Goal: Obtain resource: Download file/media

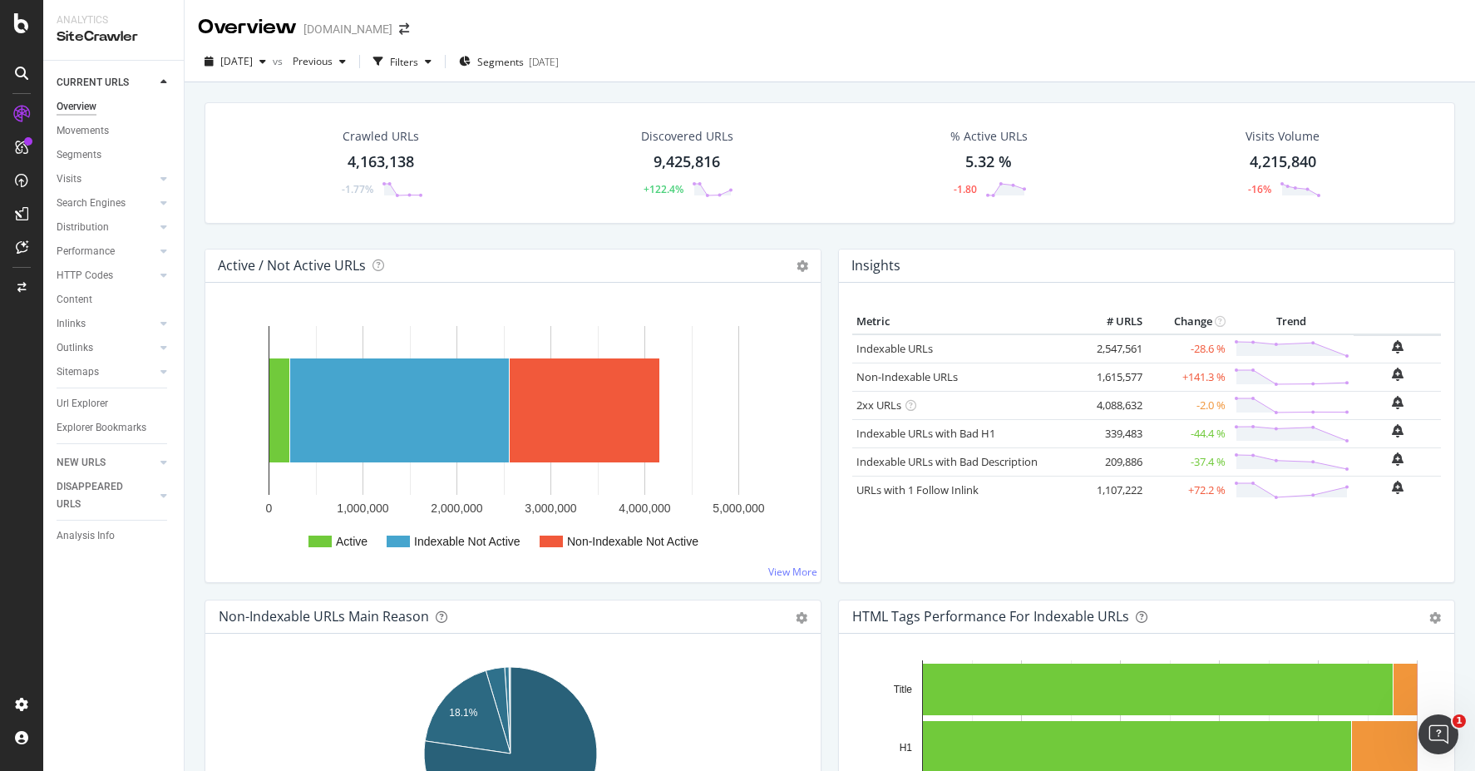
click at [963, 68] on div "[DATE] vs Previous Filters Segments [DATE]" at bounding box center [830, 64] width 1290 height 33
click at [933, 376] on link "Non-Indexable URLs" at bounding box center [906, 376] width 101 height 15
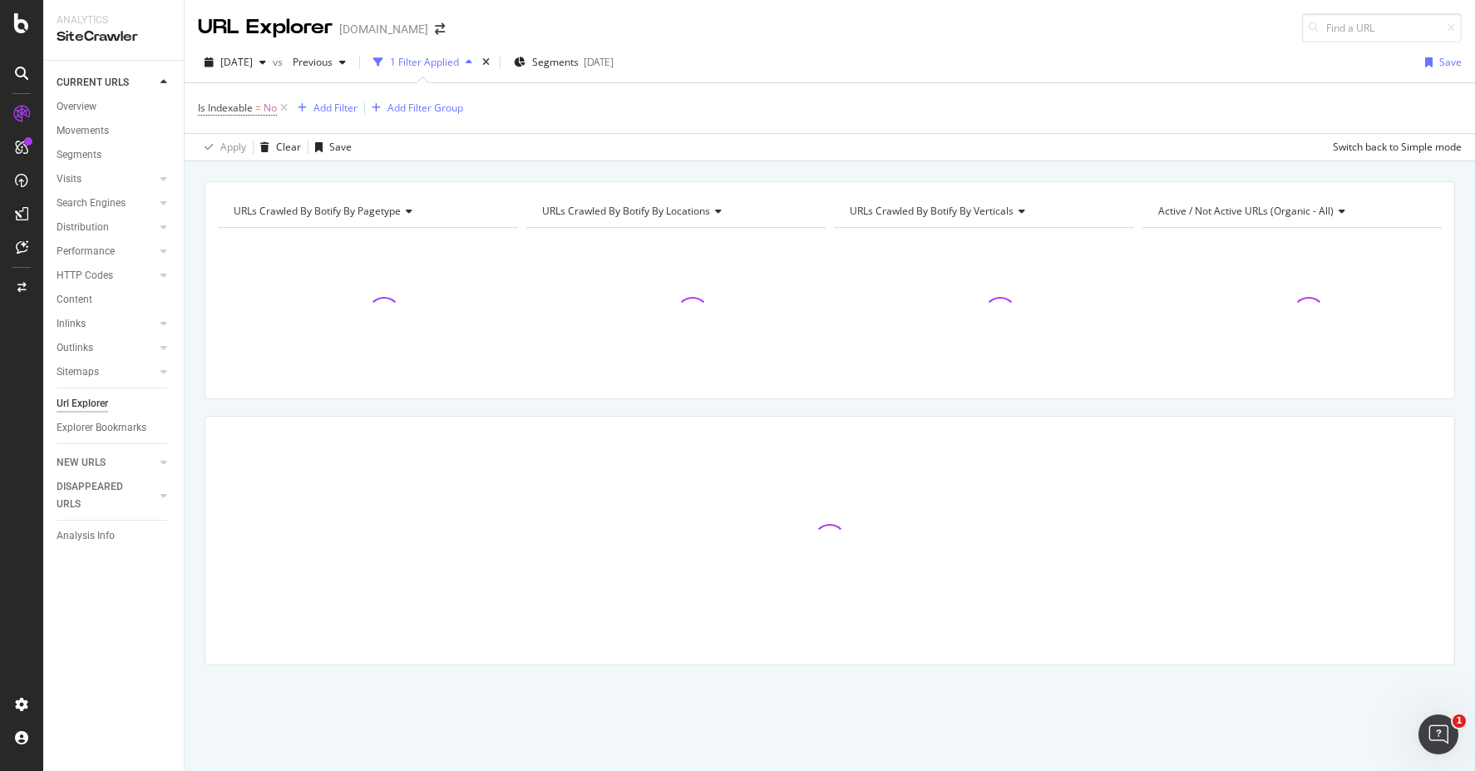
click at [761, 37] on div "URL Explorer [DOMAIN_NAME]" at bounding box center [830, 21] width 1290 height 42
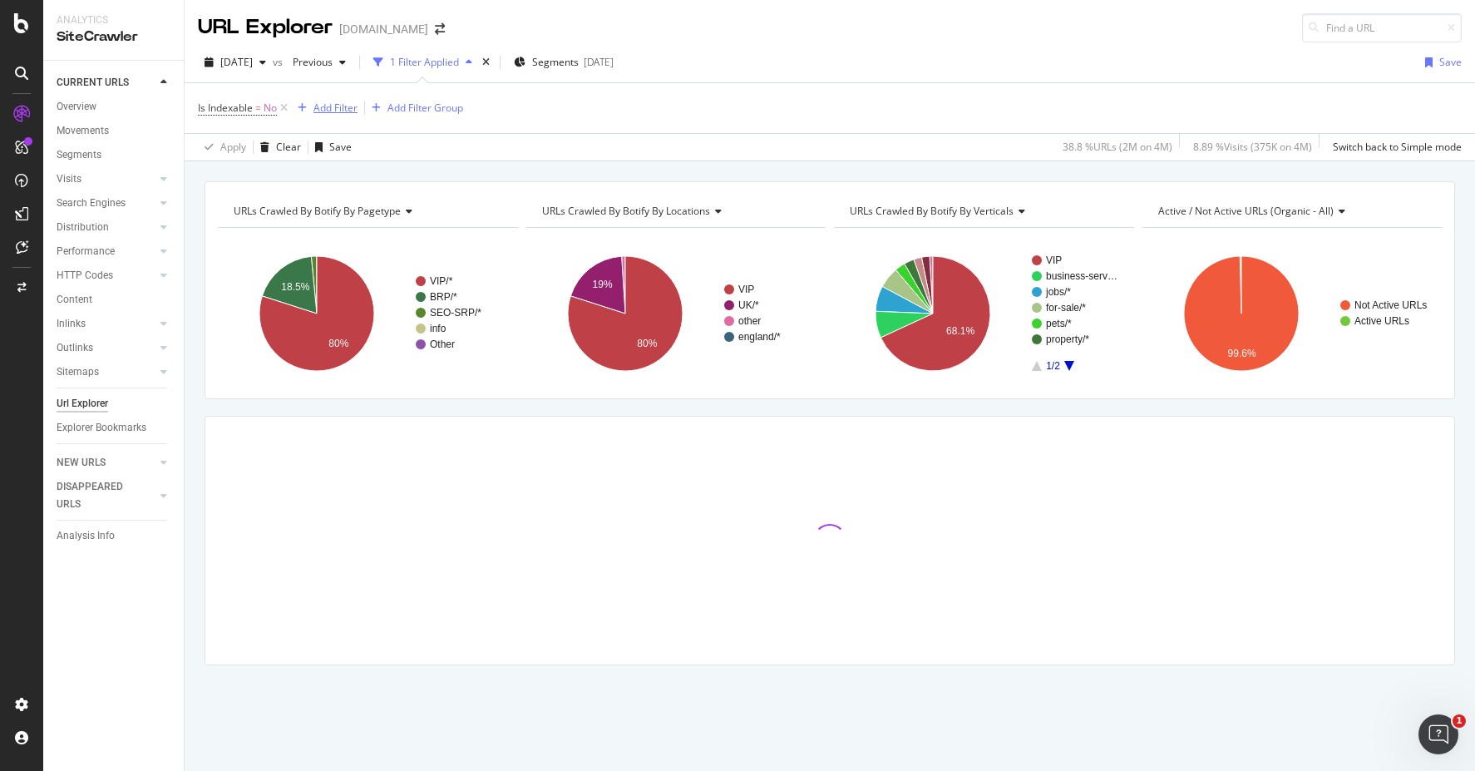
click at [335, 110] on div "Add Filter" at bounding box center [335, 108] width 44 height 14
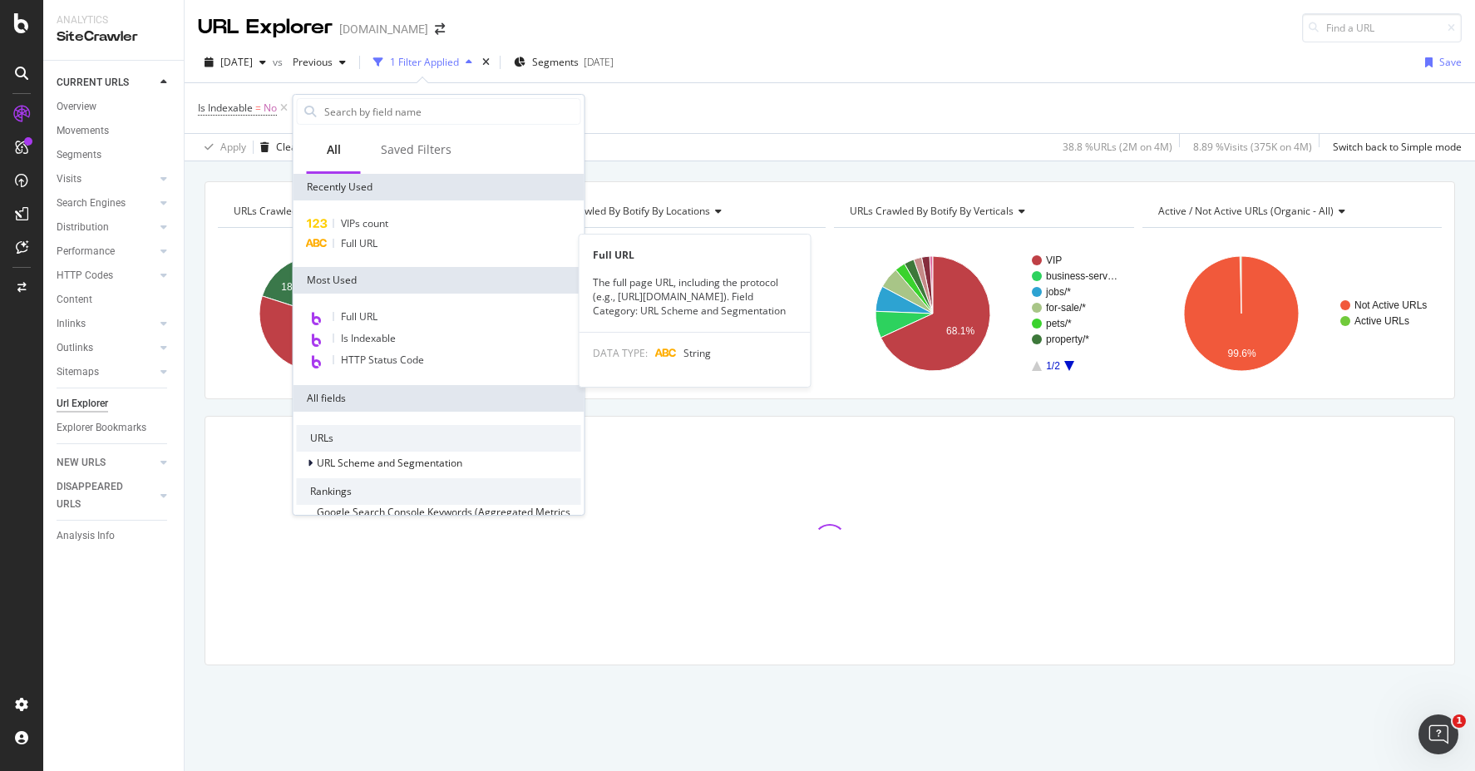
click at [384, 244] on div "Full URL" at bounding box center [439, 244] width 284 height 20
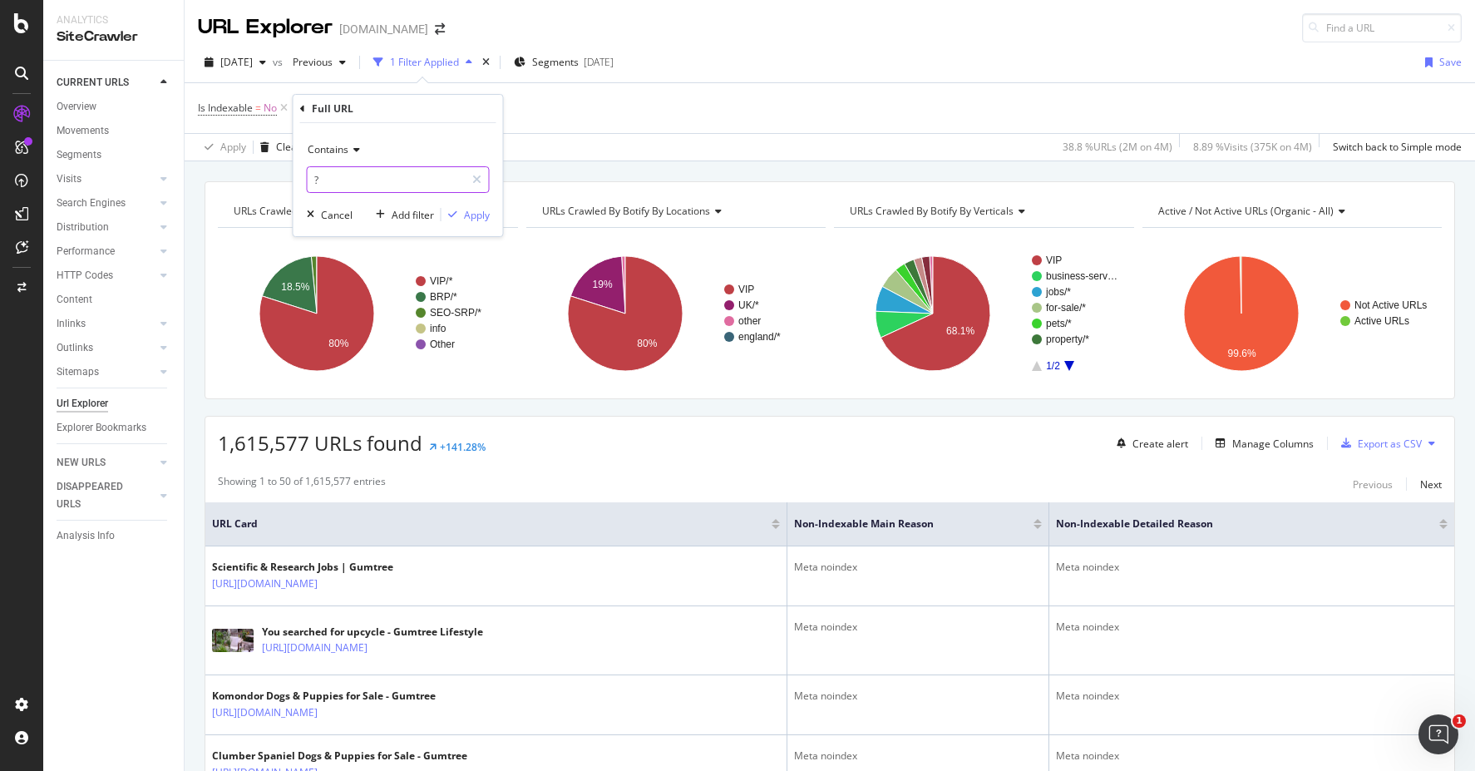
click at [403, 177] on input "?" at bounding box center [386, 179] width 157 height 27
type input "Bark"
click at [475, 219] on div "Apply" at bounding box center [477, 215] width 26 height 14
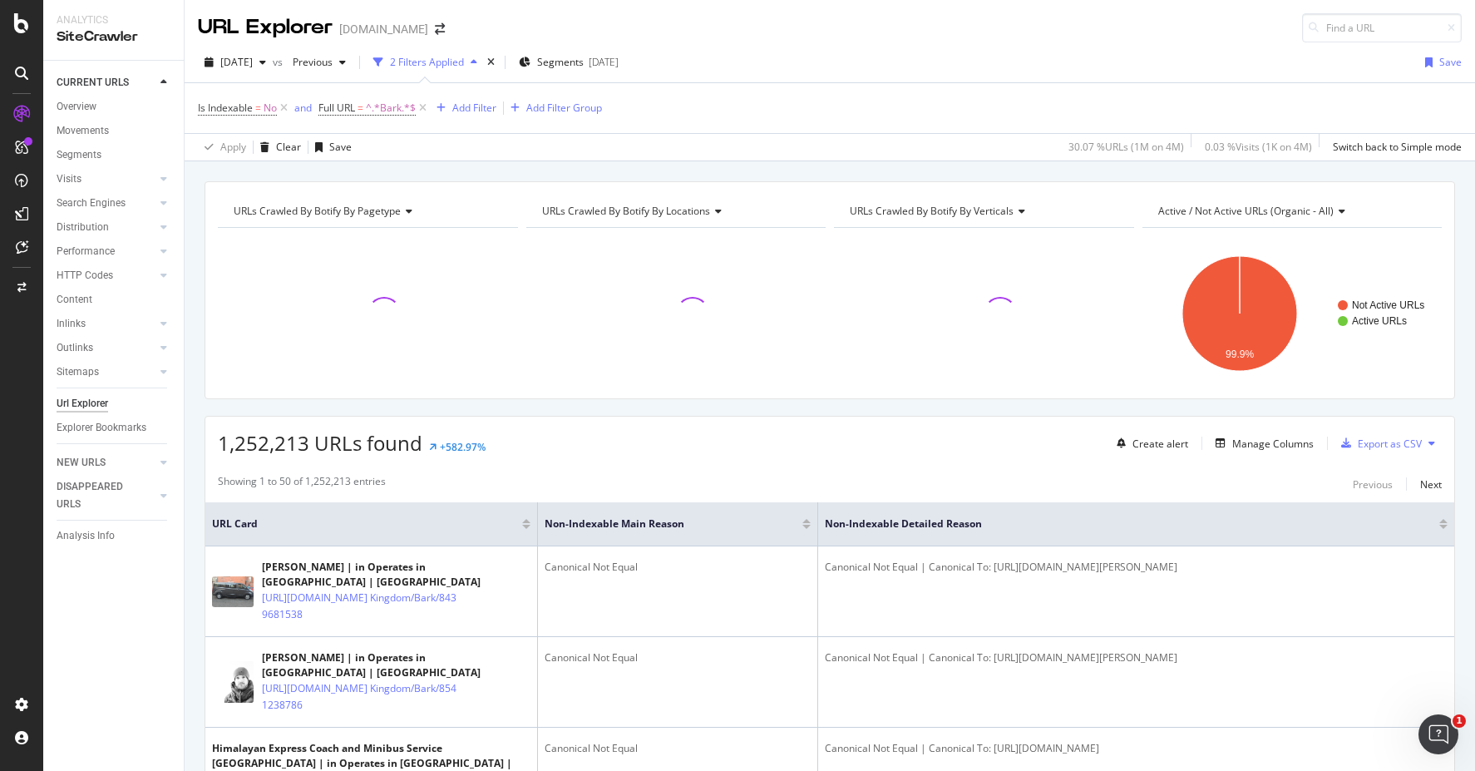
click at [130, 651] on div "CURRENT URLS Overview Movements Segments Visits Analysis Orphan URLs Search Eng…" at bounding box center [113, 416] width 140 height 710
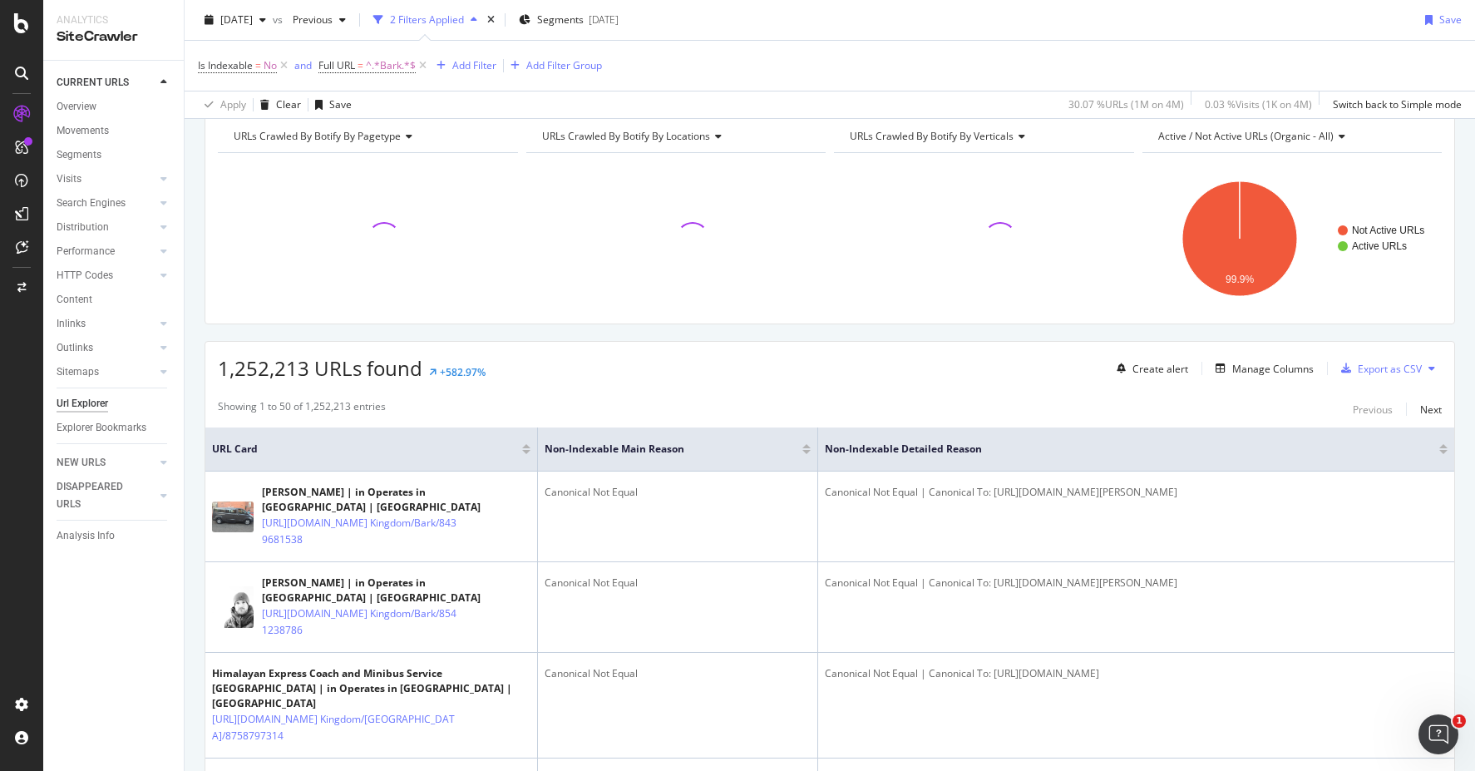
scroll to position [79, 0]
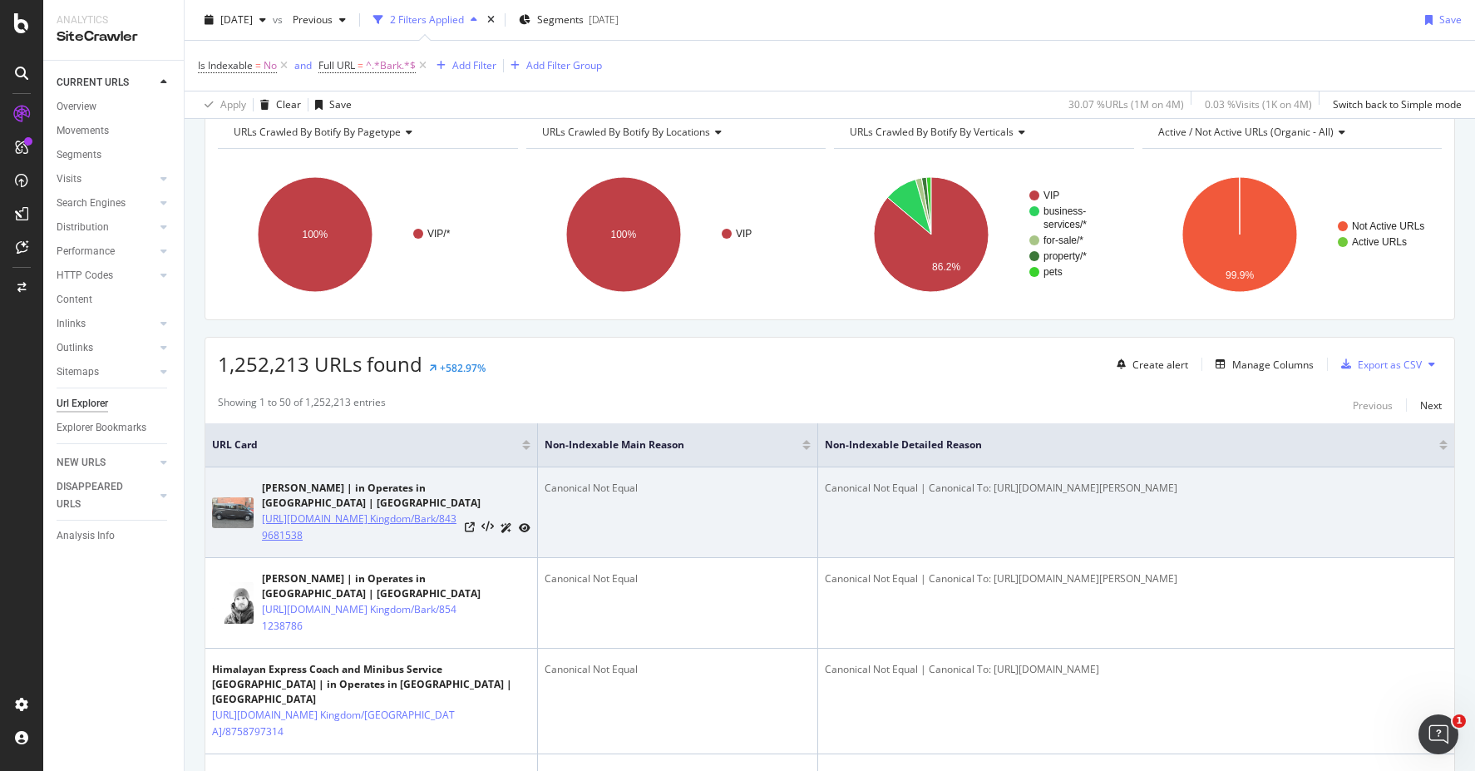
click at [407, 530] on link "[URL][DOMAIN_NAME] Kingdom/Bark/8439681538" at bounding box center [360, 526] width 196 height 33
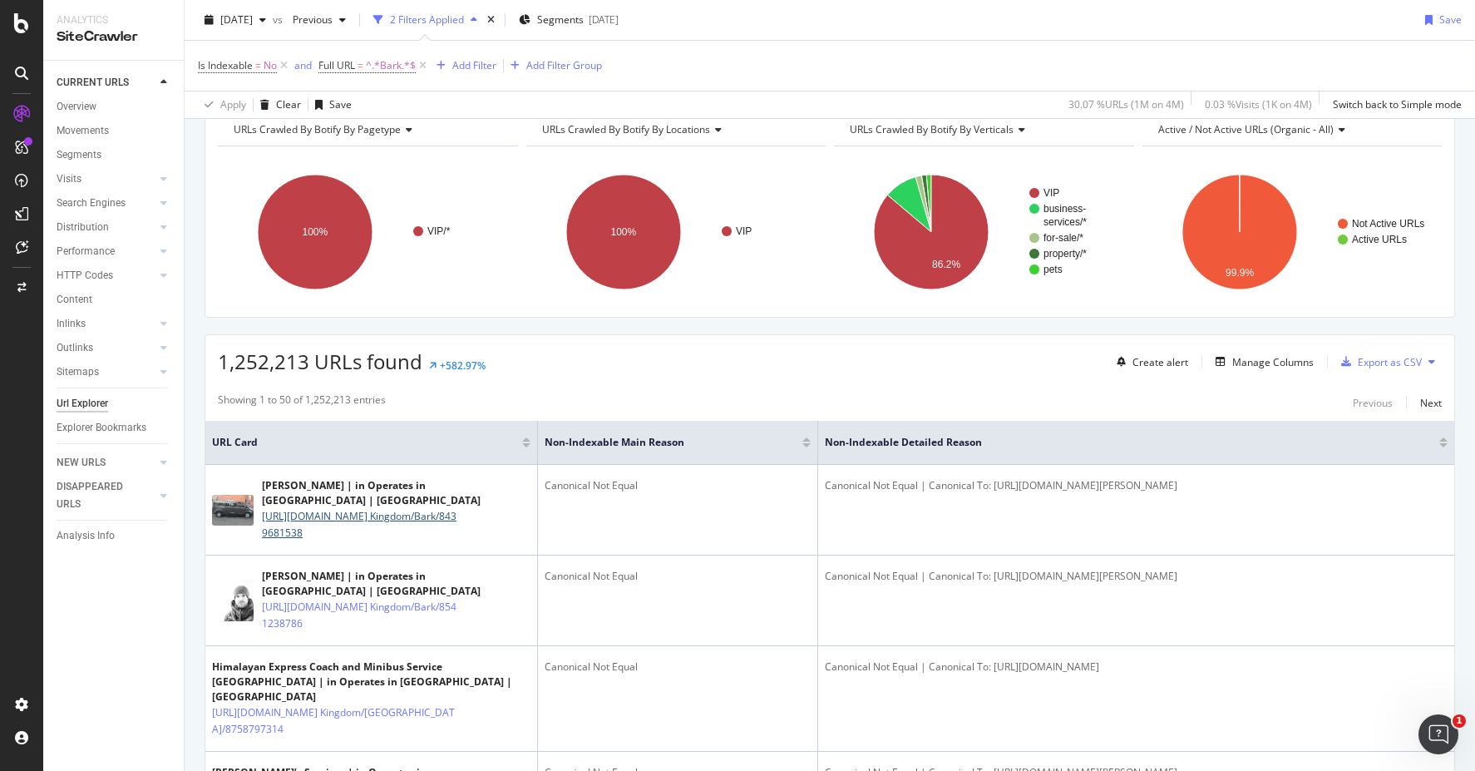
scroll to position [82, 0]
click at [1405, 362] on div "Export as CSV" at bounding box center [1389, 361] width 64 height 14
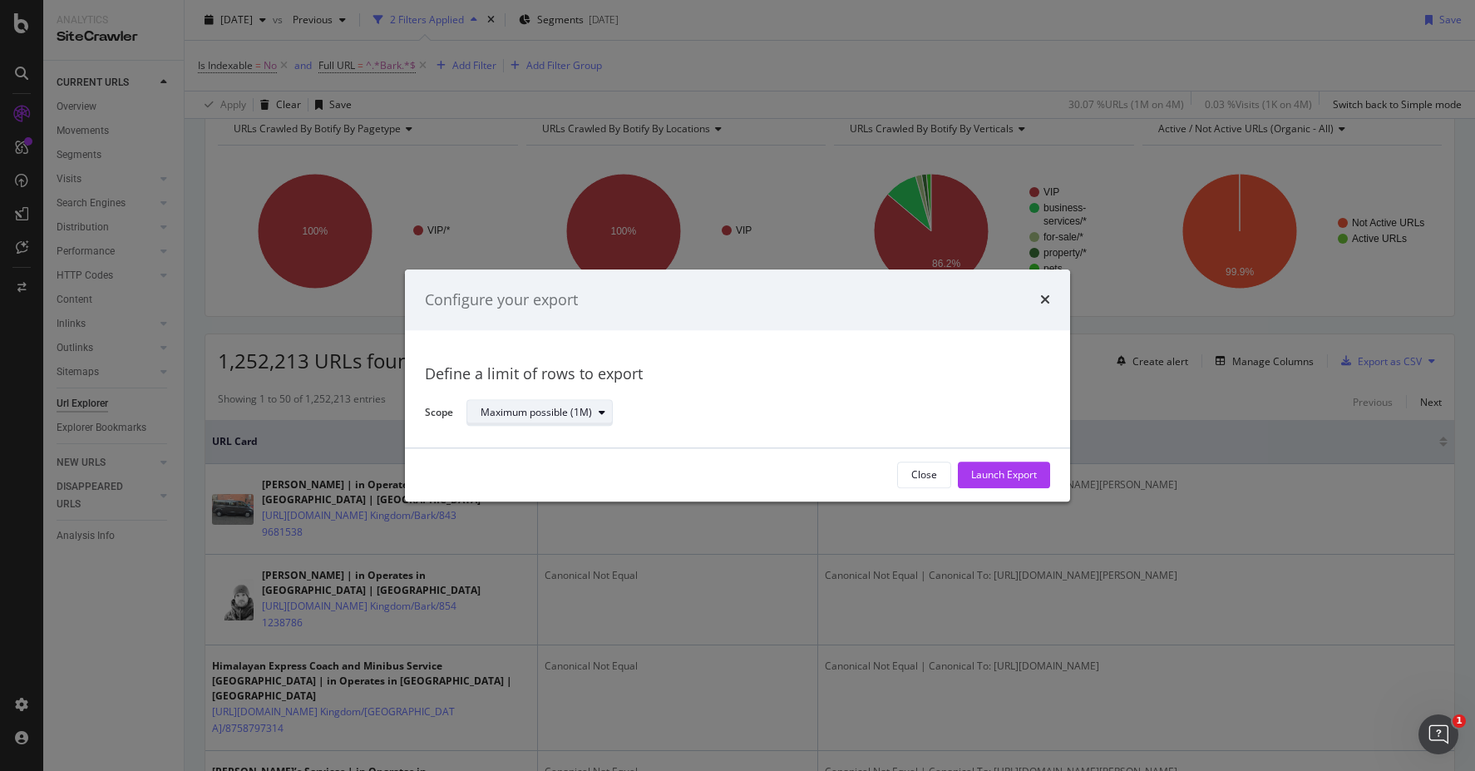
click at [571, 417] on div "Maximum possible (1M)" at bounding box center [535, 413] width 111 height 10
click at [591, 461] on div "Define a limit" at bounding box center [547, 468] width 145 height 21
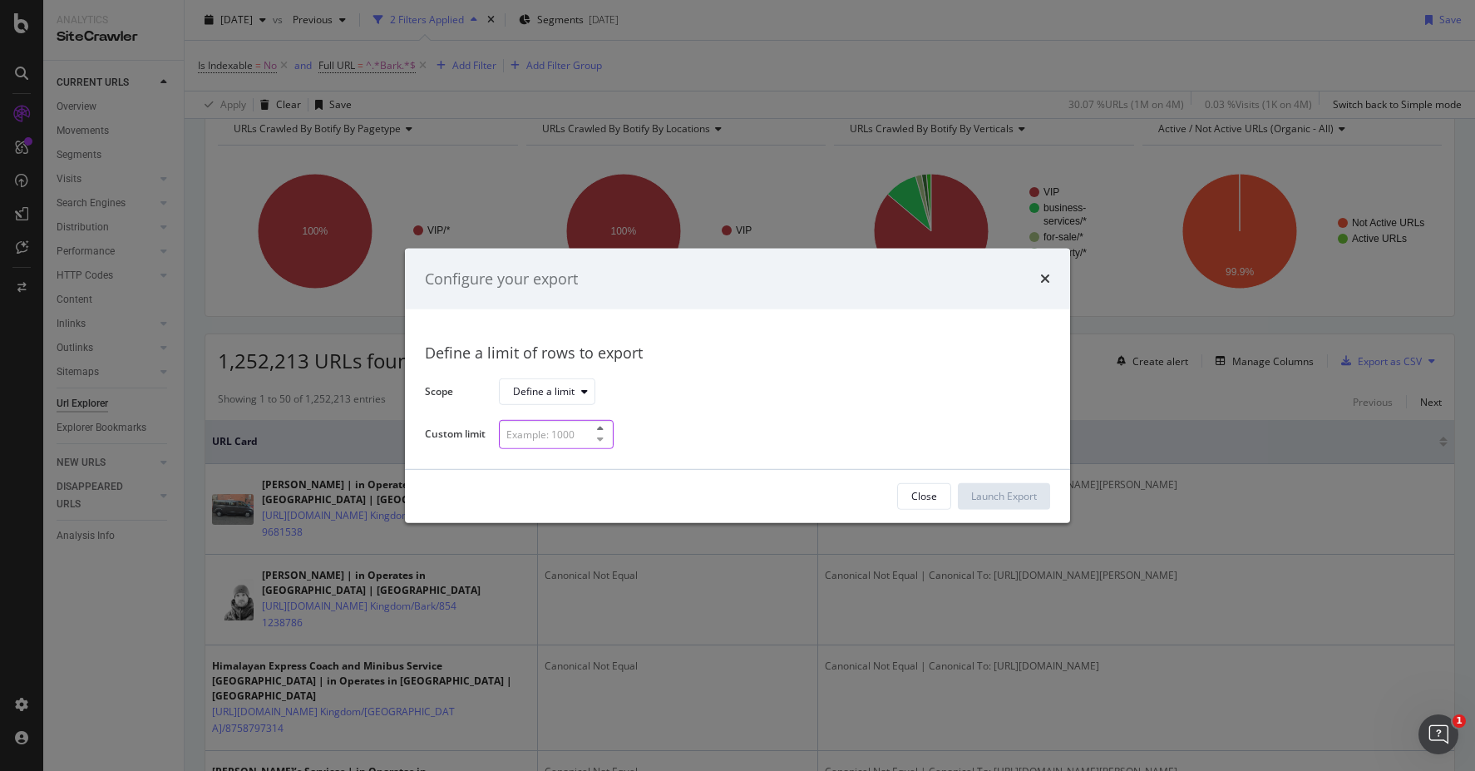
click at [537, 431] on input "modal" at bounding box center [556, 434] width 115 height 29
type input "100000"
click at [866, 399] on div "Define a limit" at bounding box center [768, 391] width 538 height 29
click at [1021, 493] on div "Launch Export" at bounding box center [1004, 496] width 66 height 14
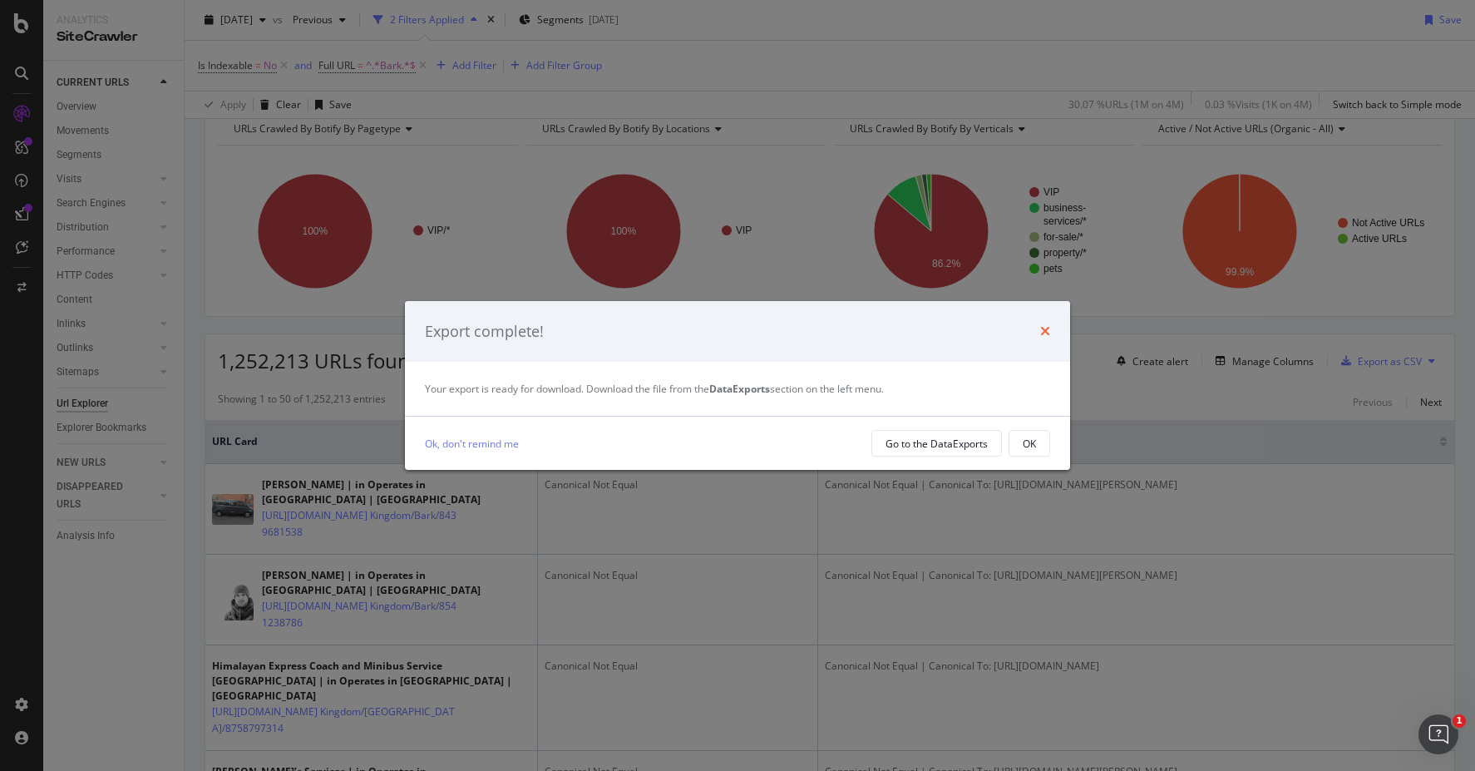
click at [1046, 332] on icon "times" at bounding box center [1045, 330] width 10 height 13
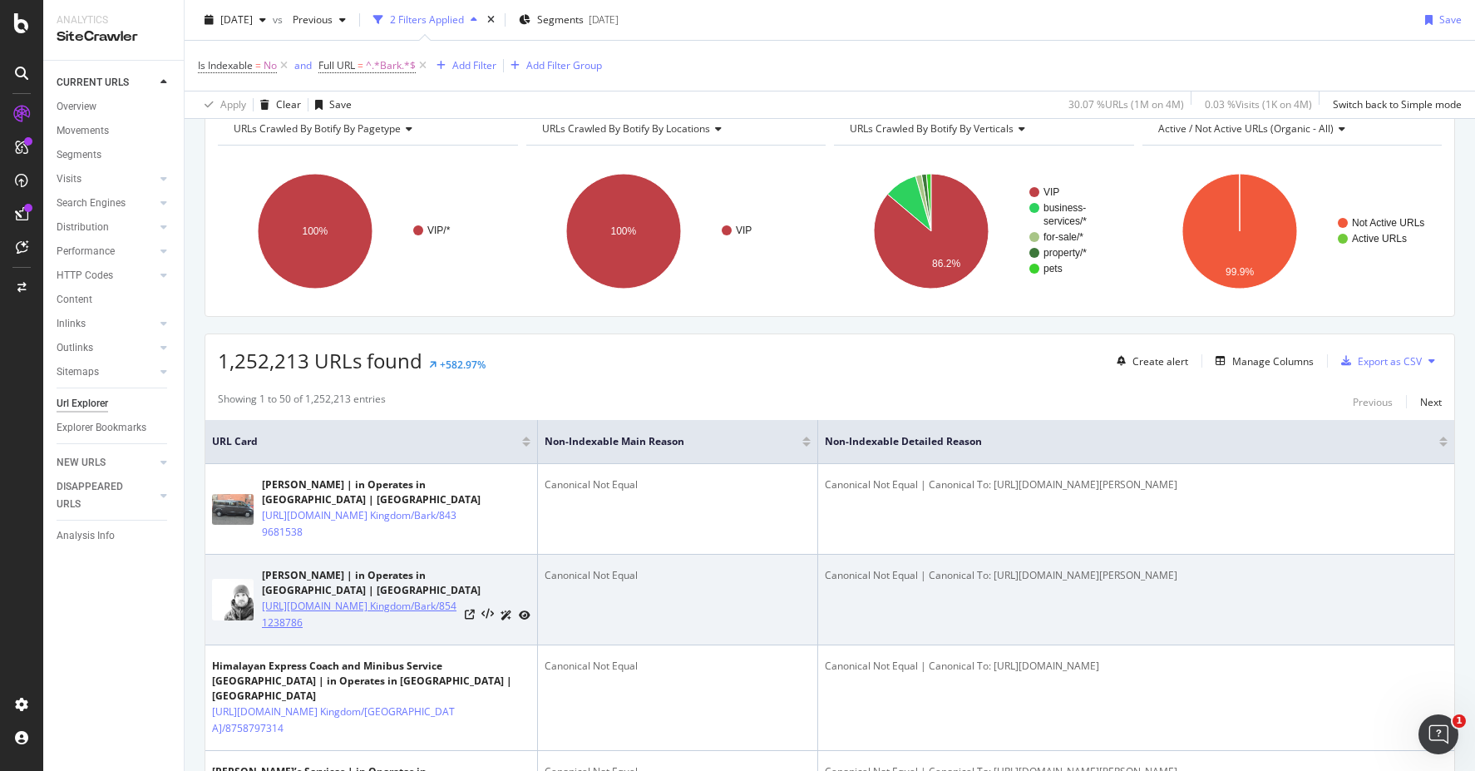
click at [427, 623] on link "[URL][DOMAIN_NAME] Kingdom/Bark/8541238786" at bounding box center [360, 614] width 196 height 33
copy link "[URL][DOMAIN_NAME] Kingdom/Bark/8541238786"
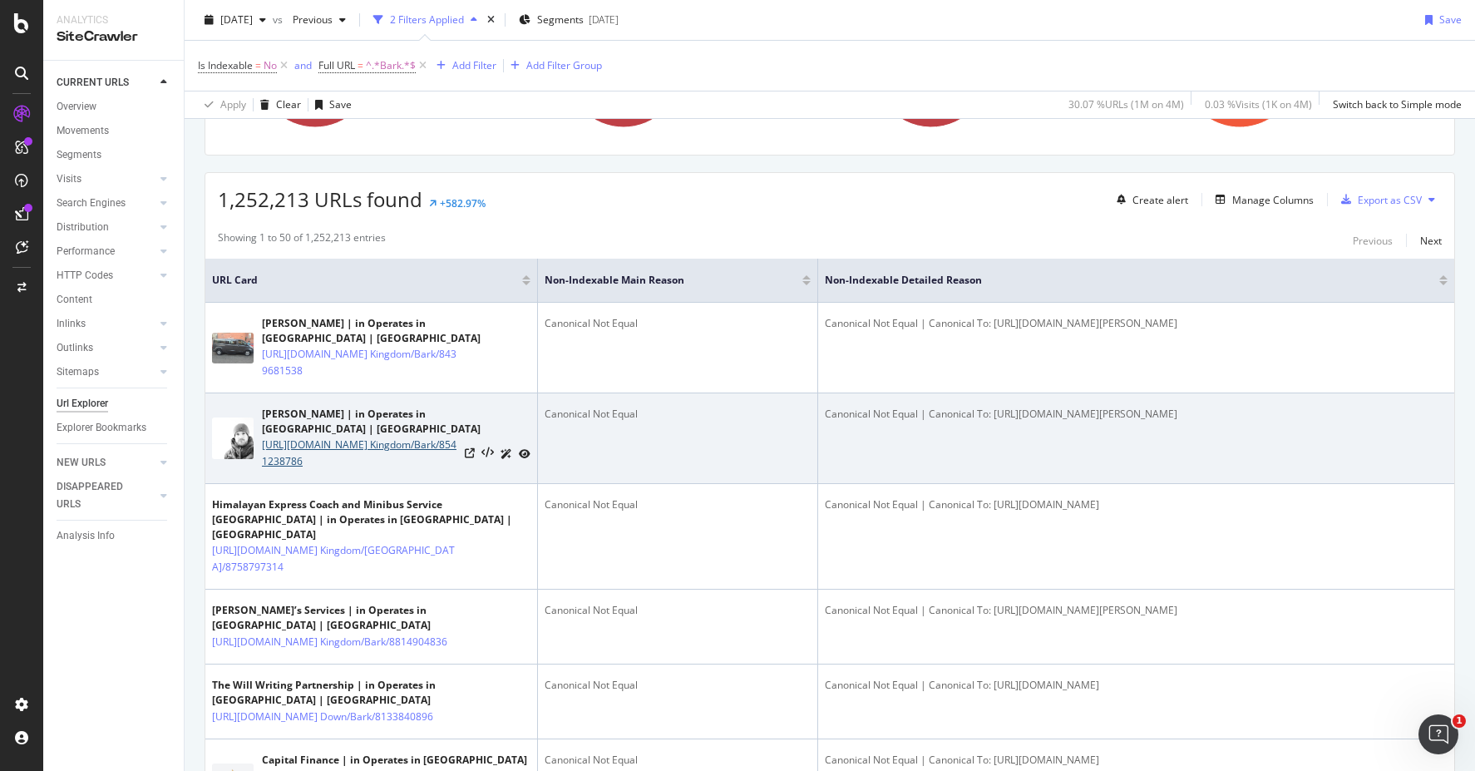
scroll to position [247, 0]
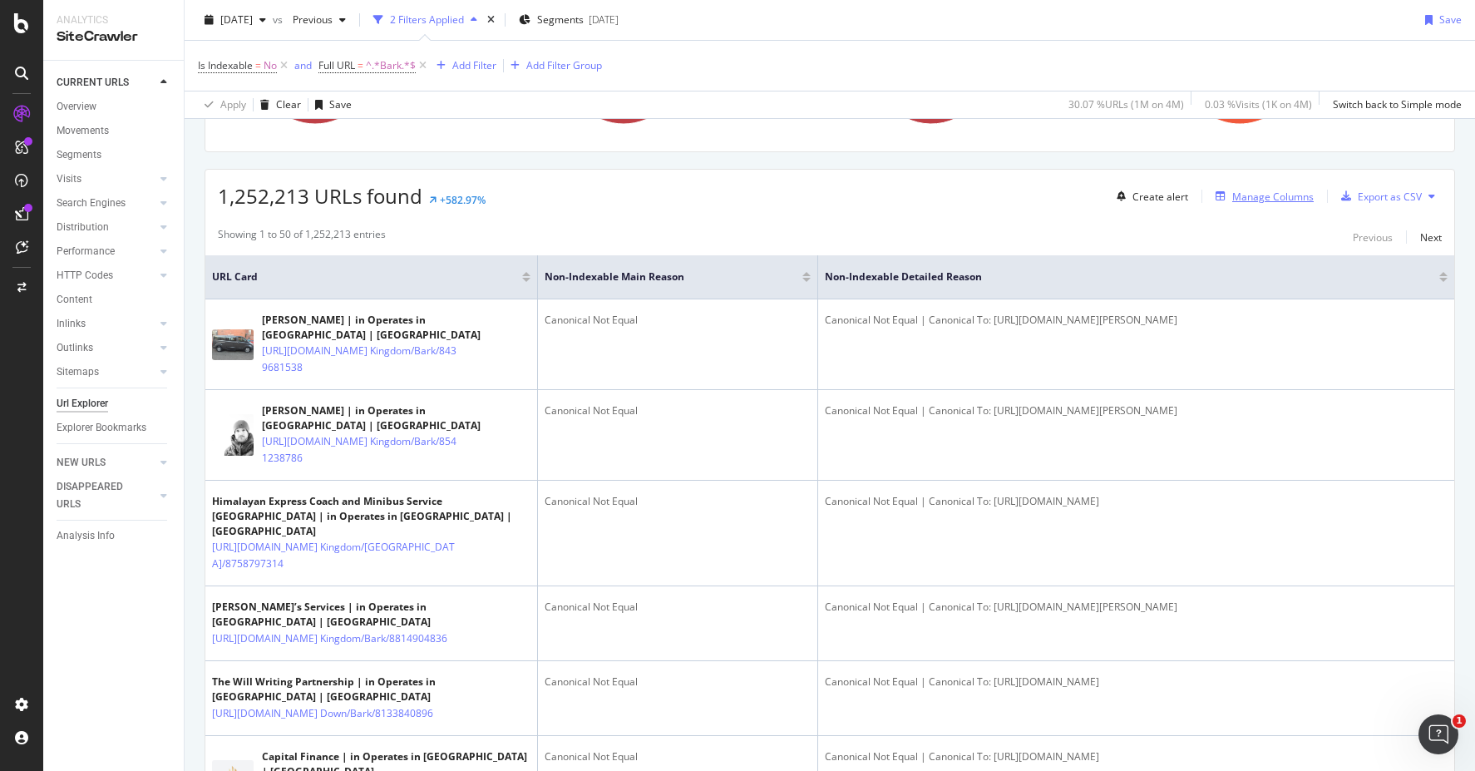
click at [1240, 196] on div "Manage Columns" at bounding box center [1272, 197] width 81 height 14
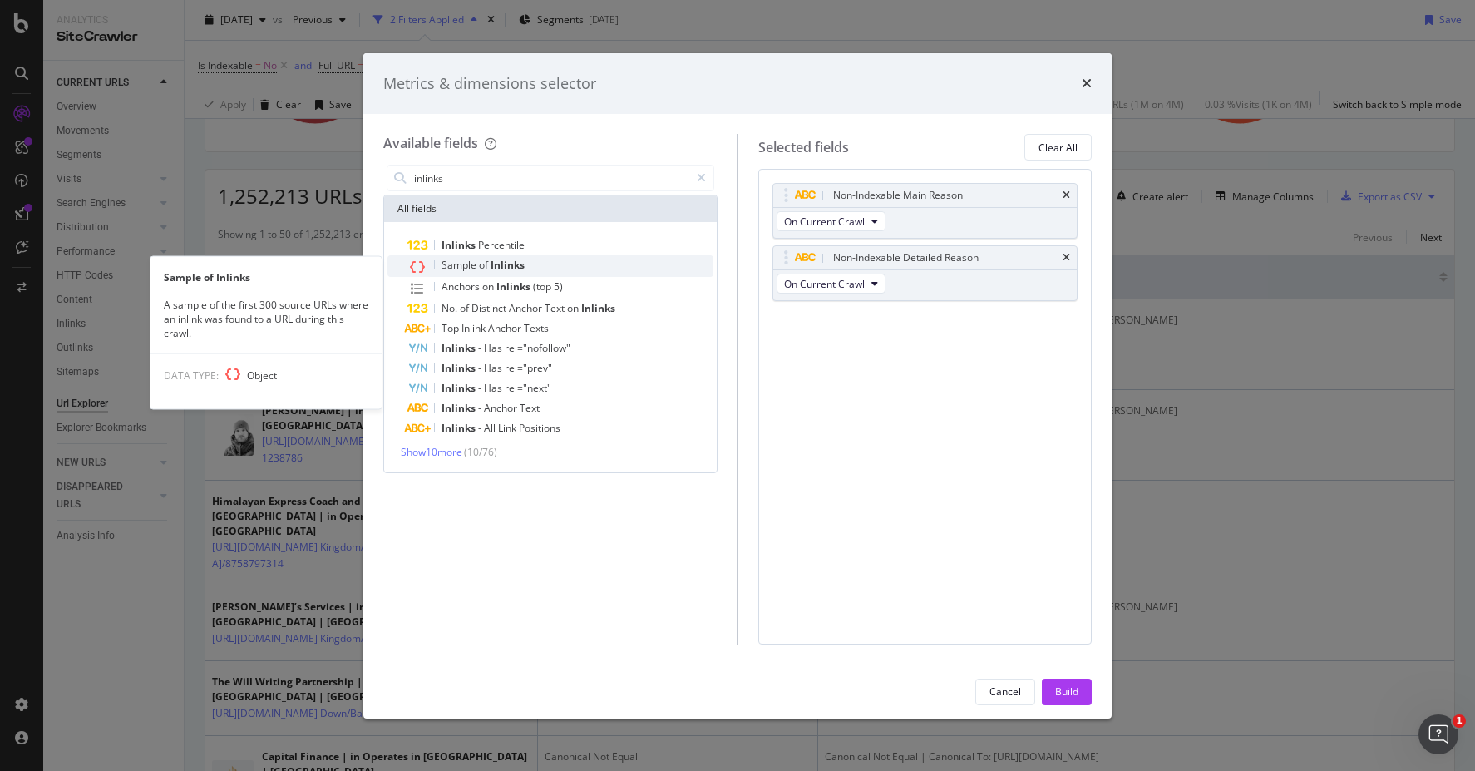
type input "inlinks"
click at [577, 262] on div "Sample of Inlinks" at bounding box center [560, 266] width 306 height 22
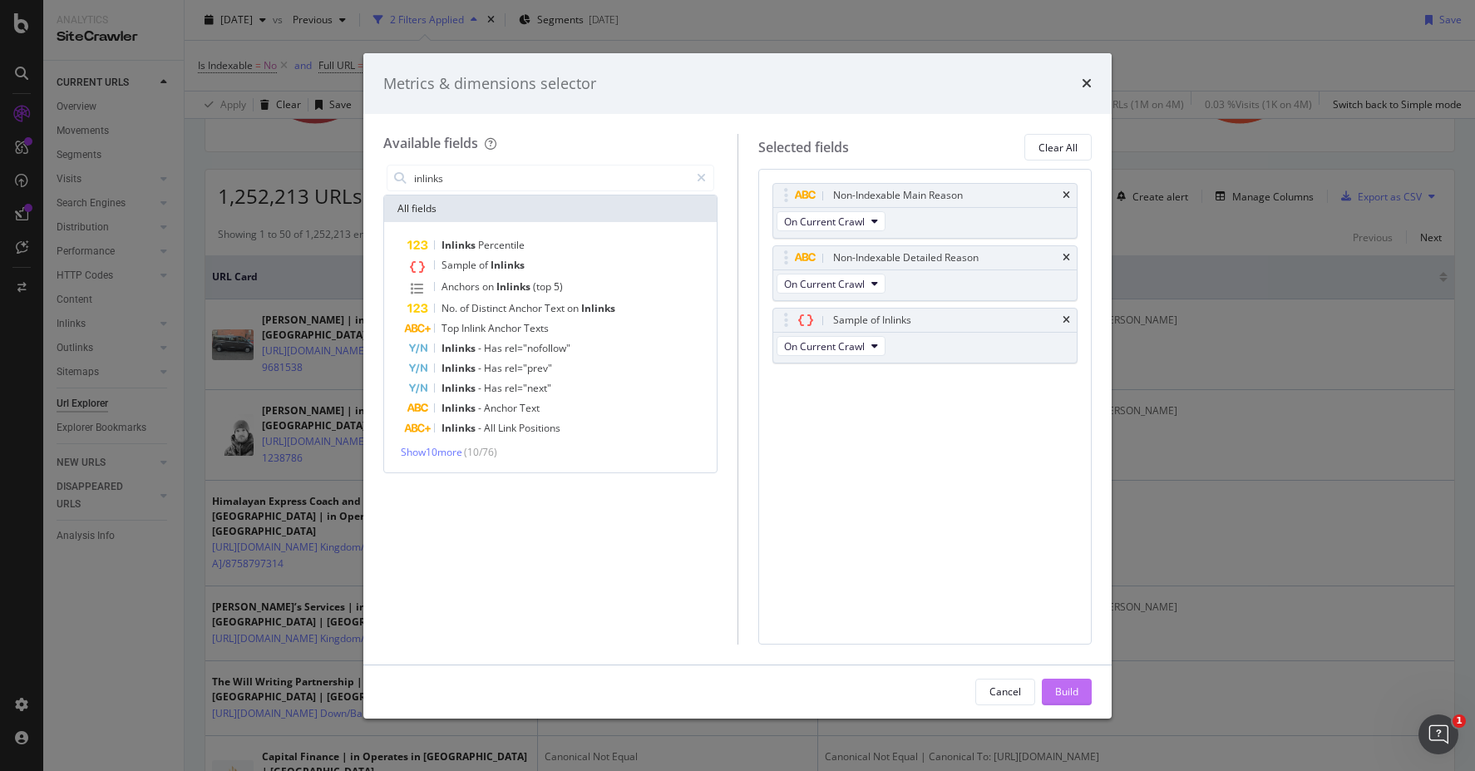
click at [1079, 687] on button "Build" at bounding box center [1066, 691] width 50 height 27
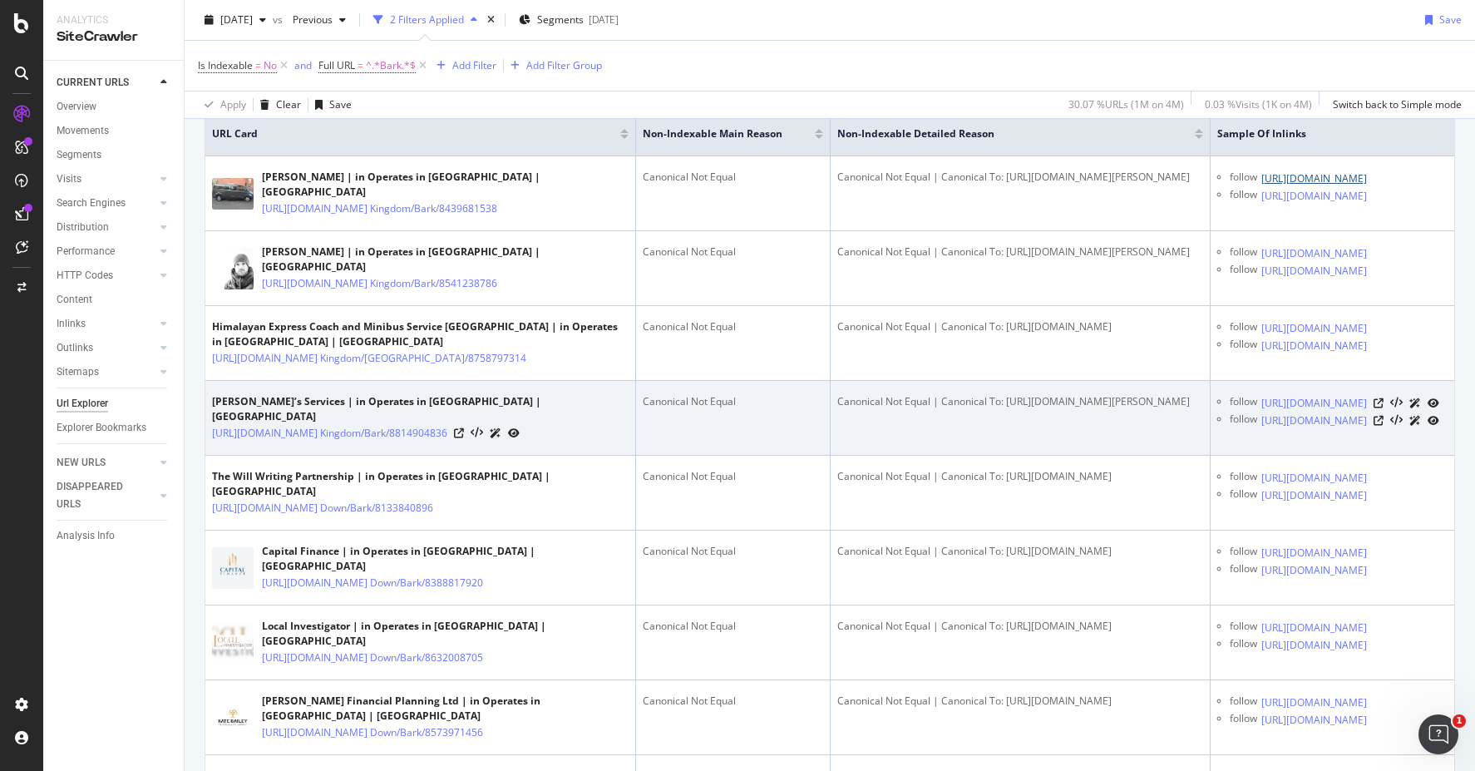
scroll to position [189, 0]
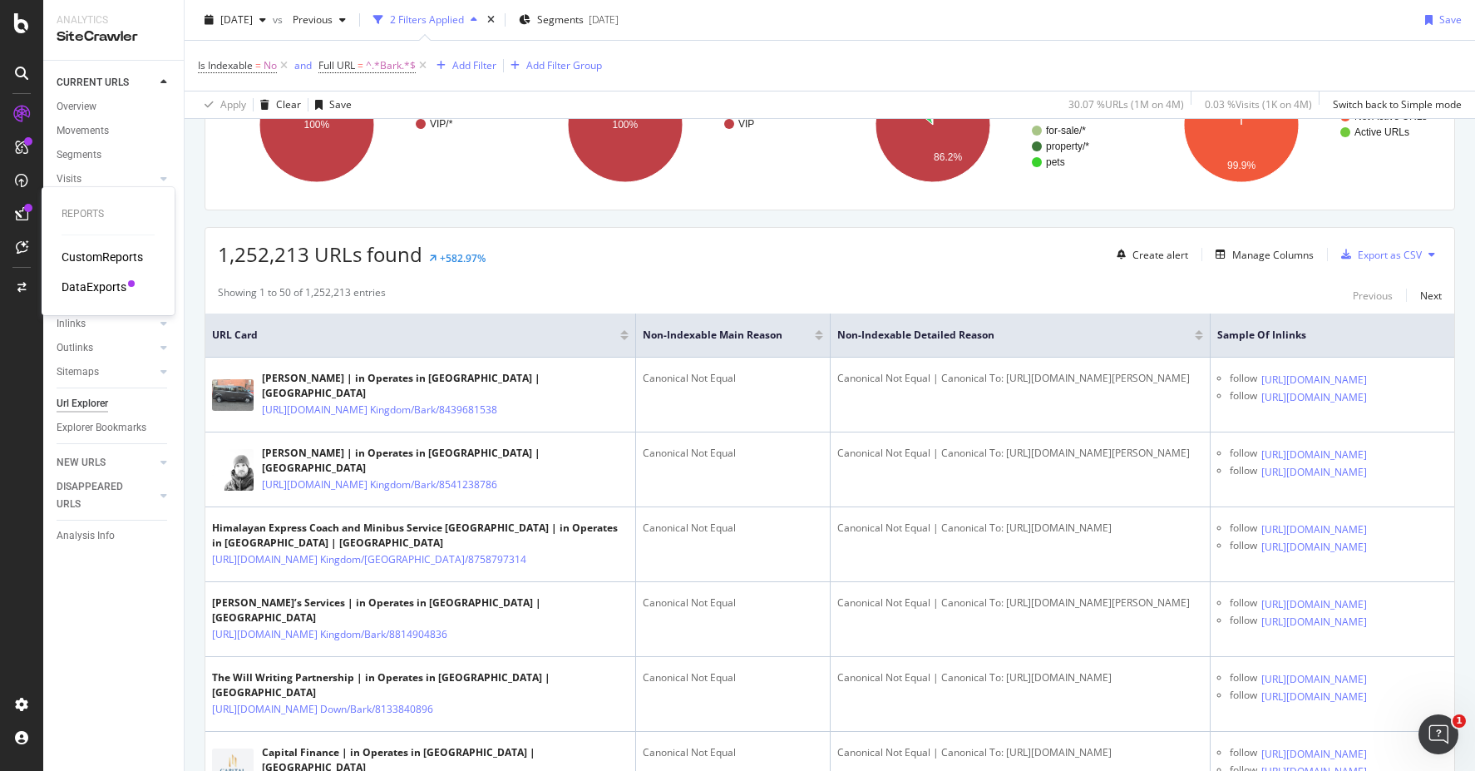
click at [107, 288] on div "DataExports" at bounding box center [94, 286] width 65 height 17
click at [1365, 249] on div "Export as CSV" at bounding box center [1389, 255] width 64 height 14
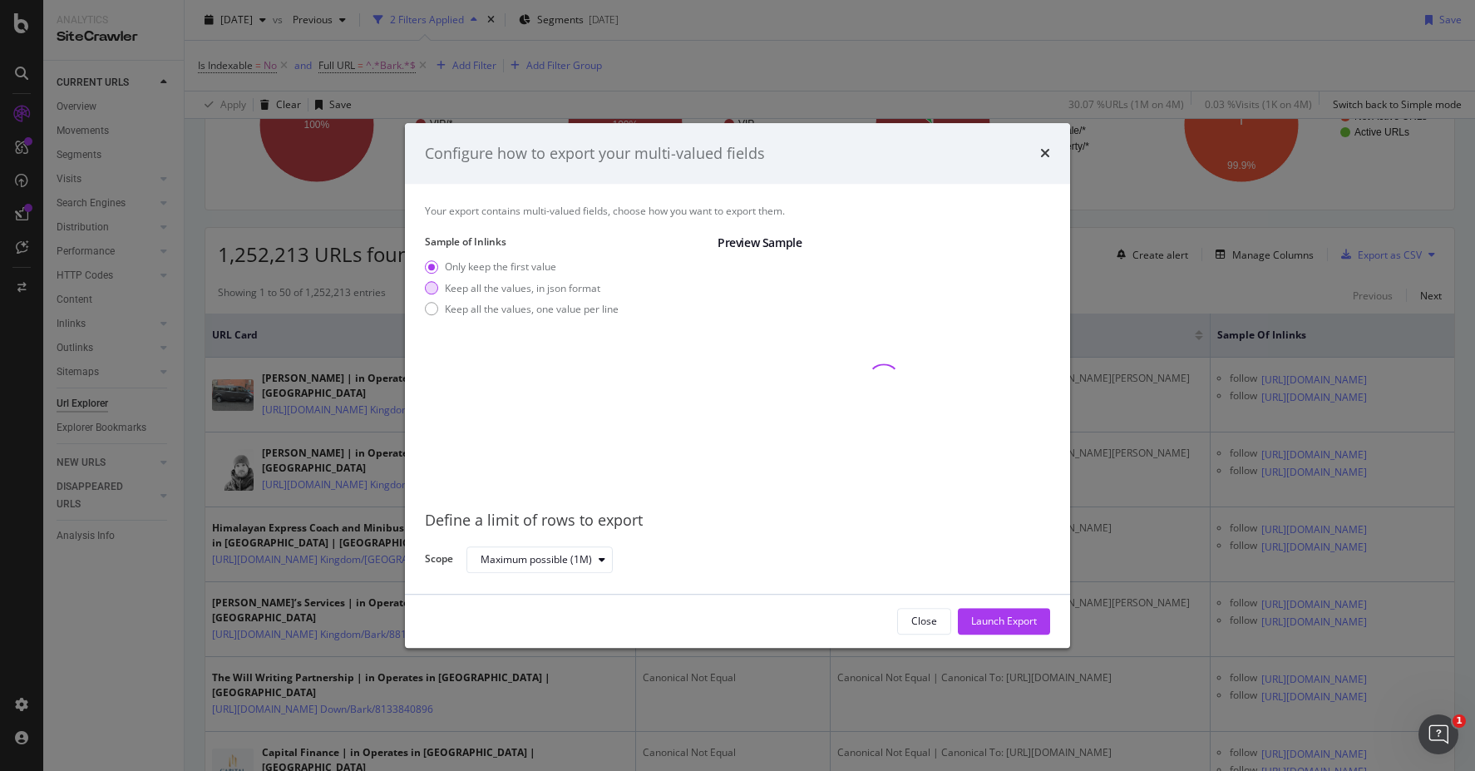
click at [568, 287] on div "Keep all the values, in json format" at bounding box center [522, 288] width 155 height 14
click at [567, 559] on div "Maximum possible (1M)" at bounding box center [535, 559] width 111 height 10
click at [557, 615] on div "Define a limit" at bounding box center [547, 614] width 145 height 21
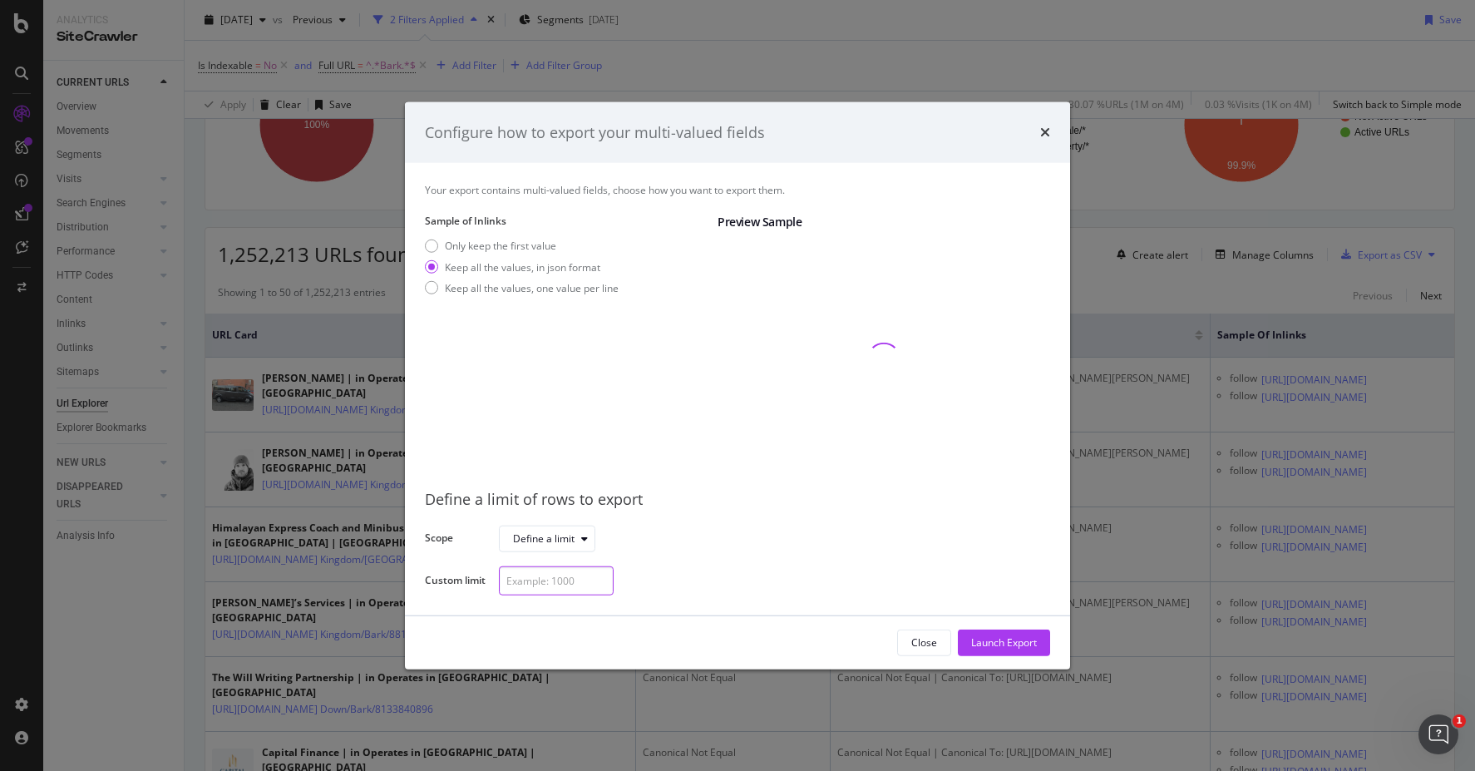
click at [563, 579] on input "modal" at bounding box center [556, 580] width 115 height 29
type input "1"
type input "50000"
click at [992, 638] on div "Launch Export" at bounding box center [1004, 642] width 66 height 14
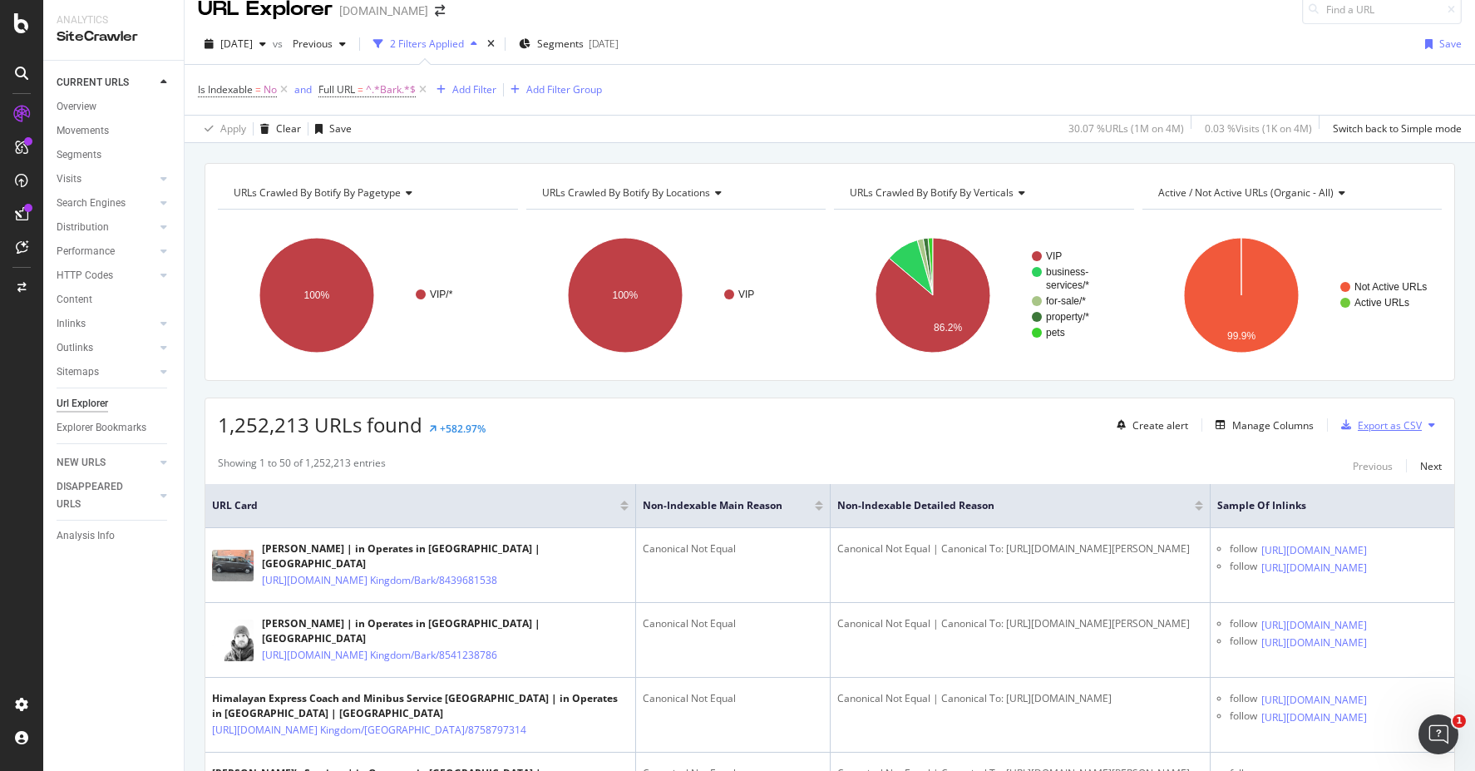
scroll to position [0, 0]
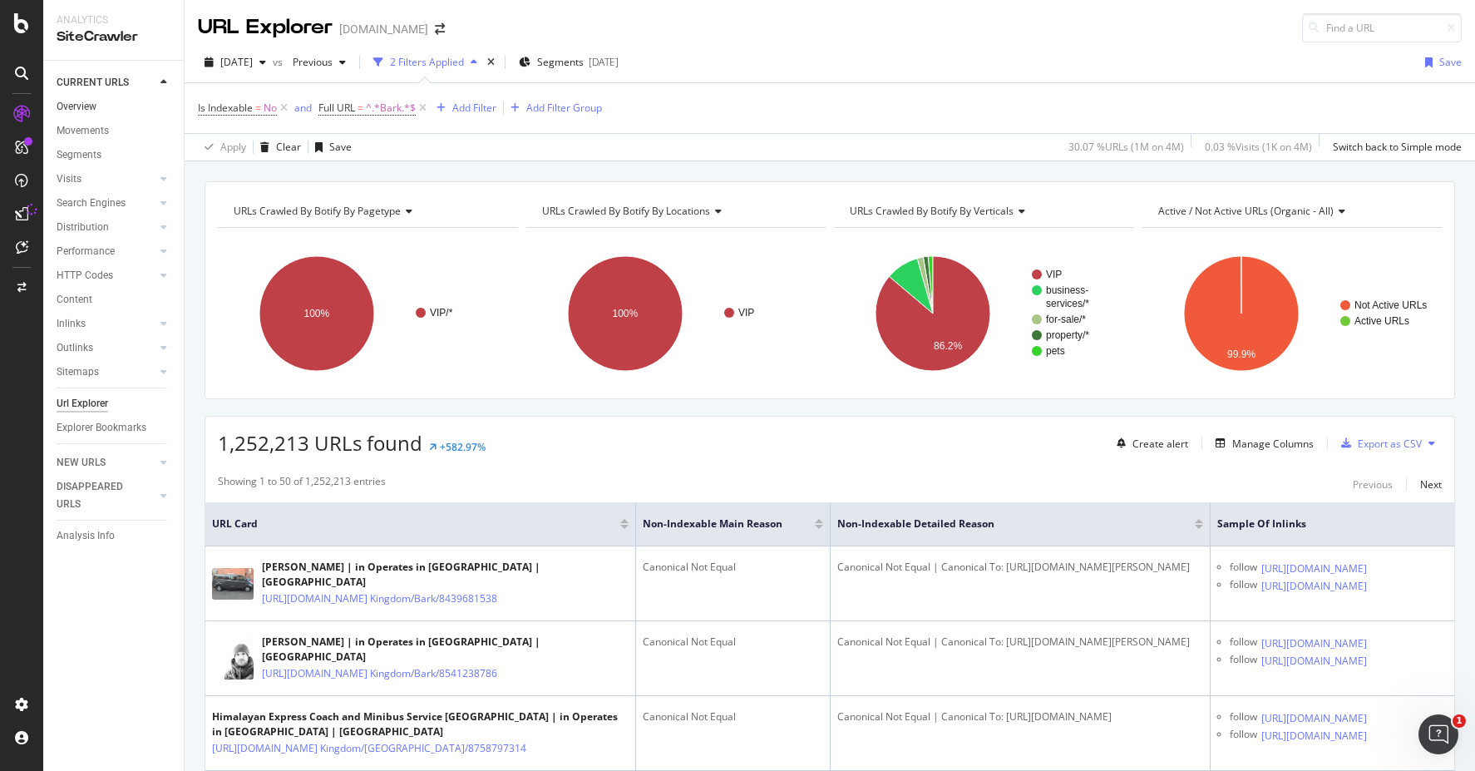
click at [101, 106] on link "Overview" at bounding box center [115, 106] width 116 height 17
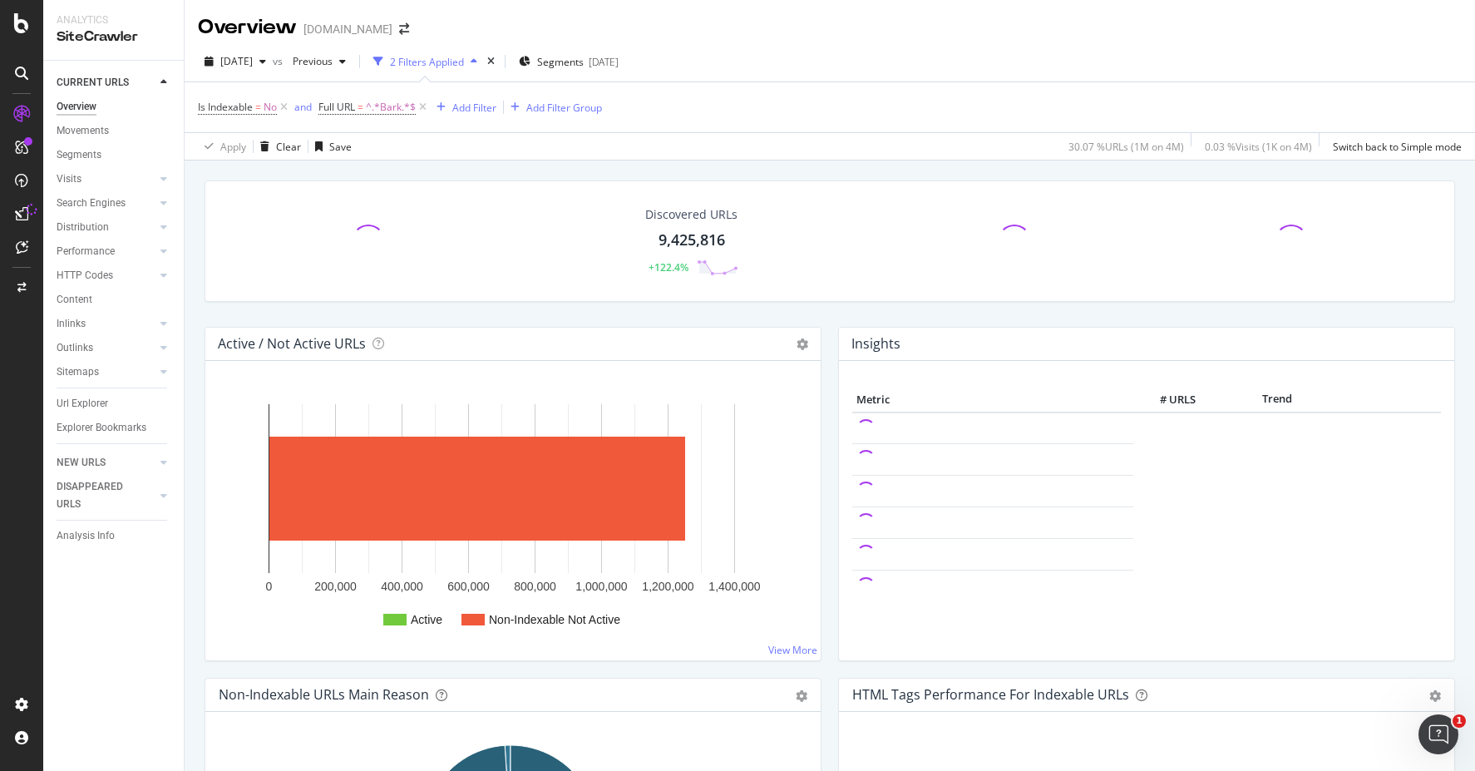
click at [915, 351] on div "Insights" at bounding box center [1146, 343] width 615 height 33
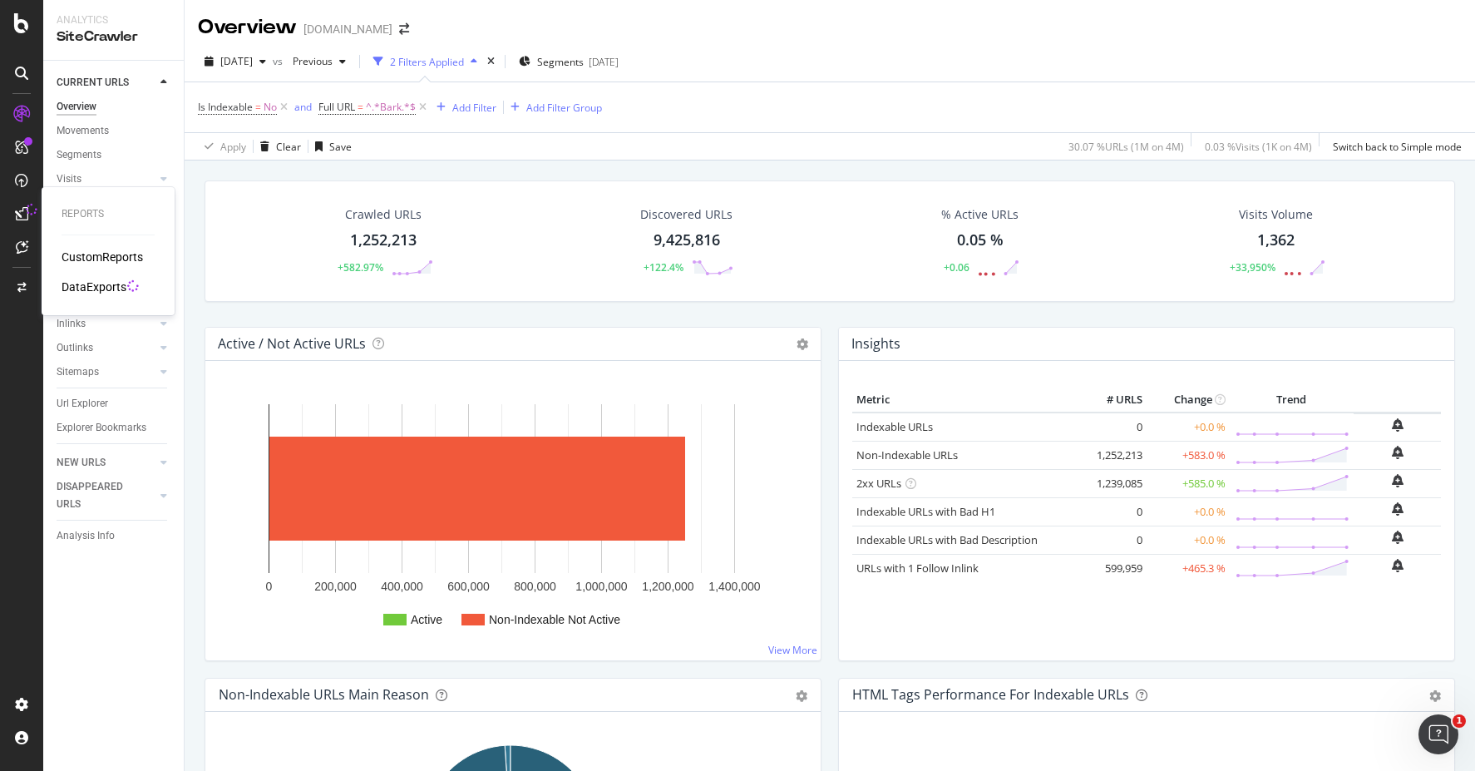
click at [100, 284] on div "DataExports" at bounding box center [94, 286] width 65 height 17
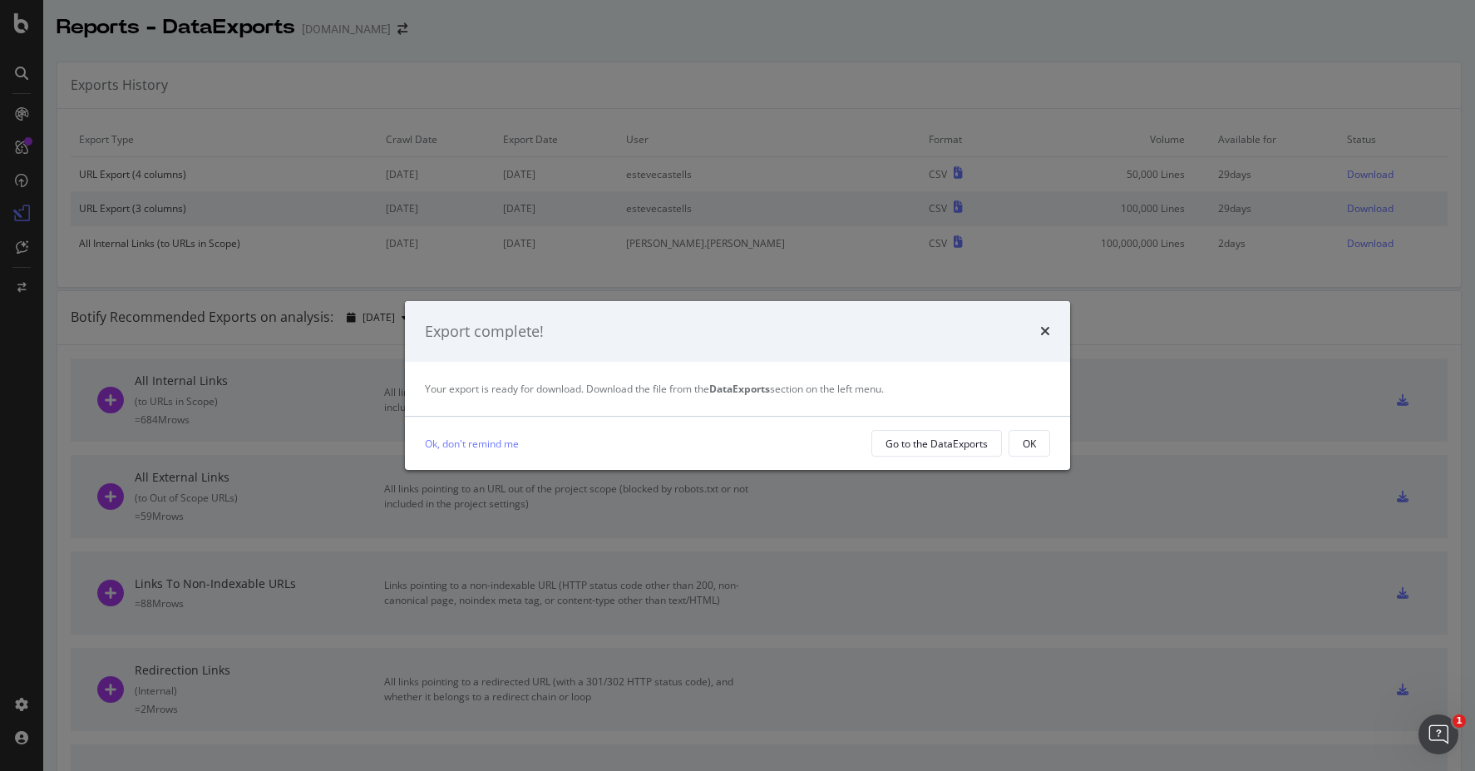
click at [1042, 330] on icon "times" at bounding box center [1045, 330] width 10 height 13
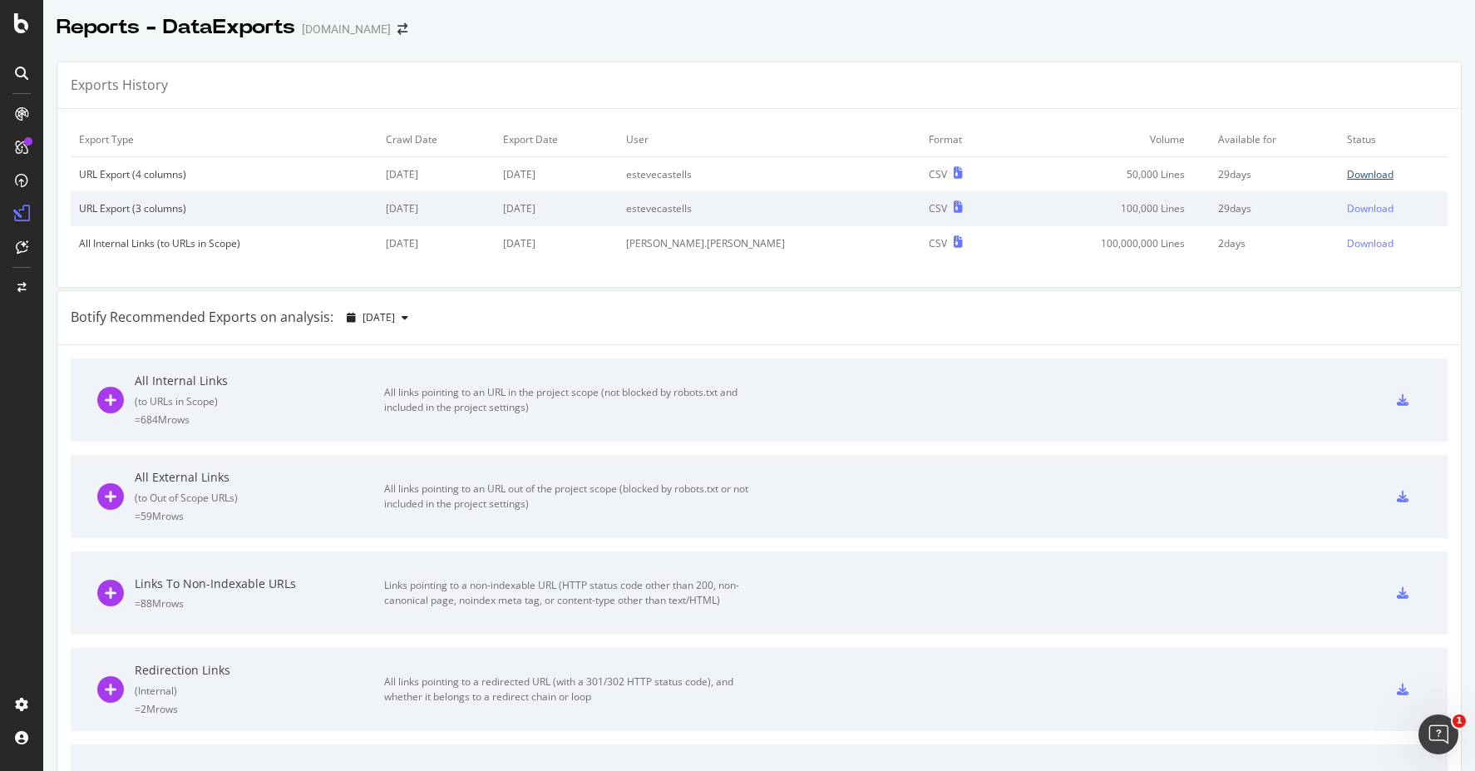
click at [1347, 171] on div "Download" at bounding box center [1370, 174] width 47 height 14
drag, startPoint x: 1051, startPoint y: 39, endPoint x: 1076, endPoint y: 29, distance: 26.9
click at [1051, 39] on div "Reports - DataExports [DOMAIN_NAME] Exports History Export Type Crawl Date Expo…" at bounding box center [758, 385] width 1431 height 771
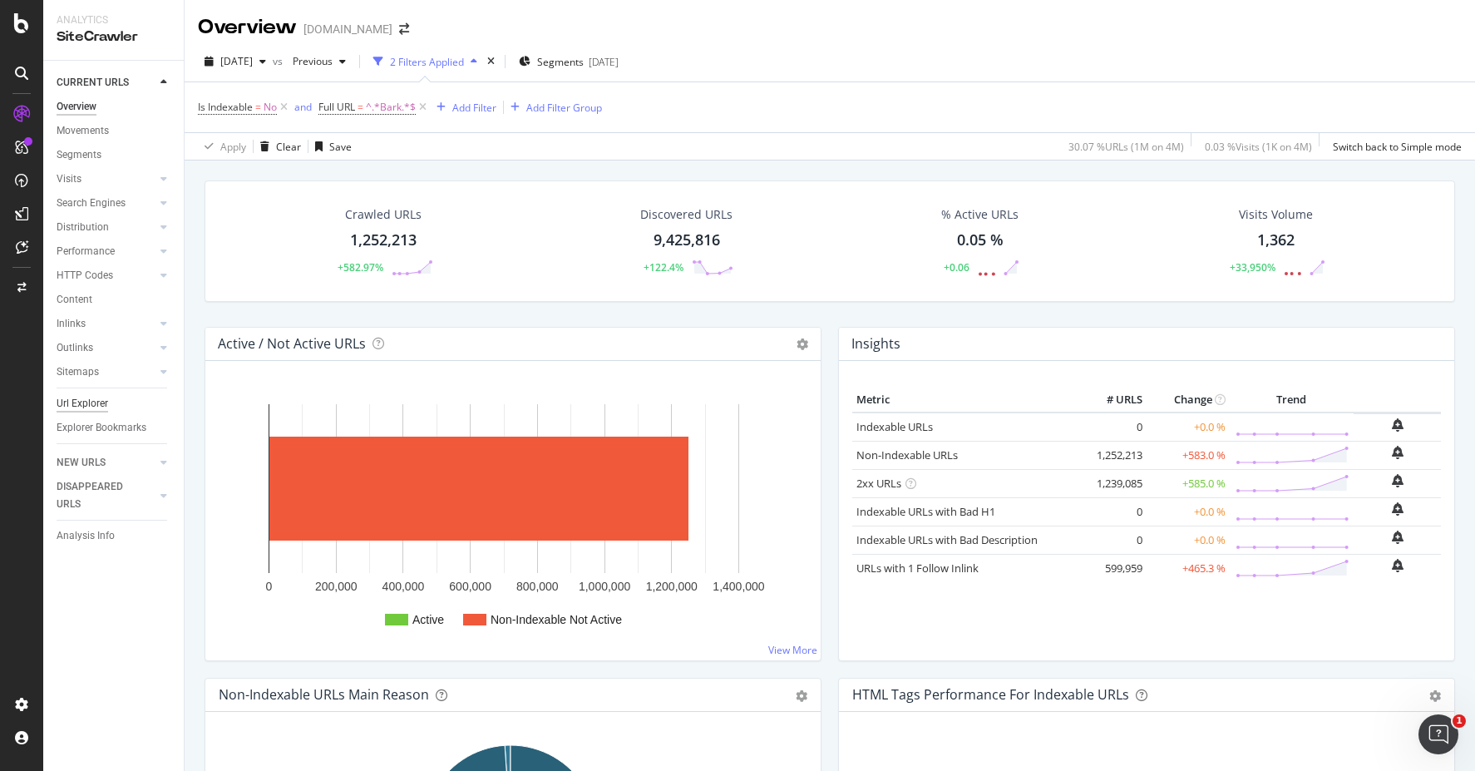
click at [83, 401] on div "Url Explorer" at bounding box center [83, 403] width 52 height 17
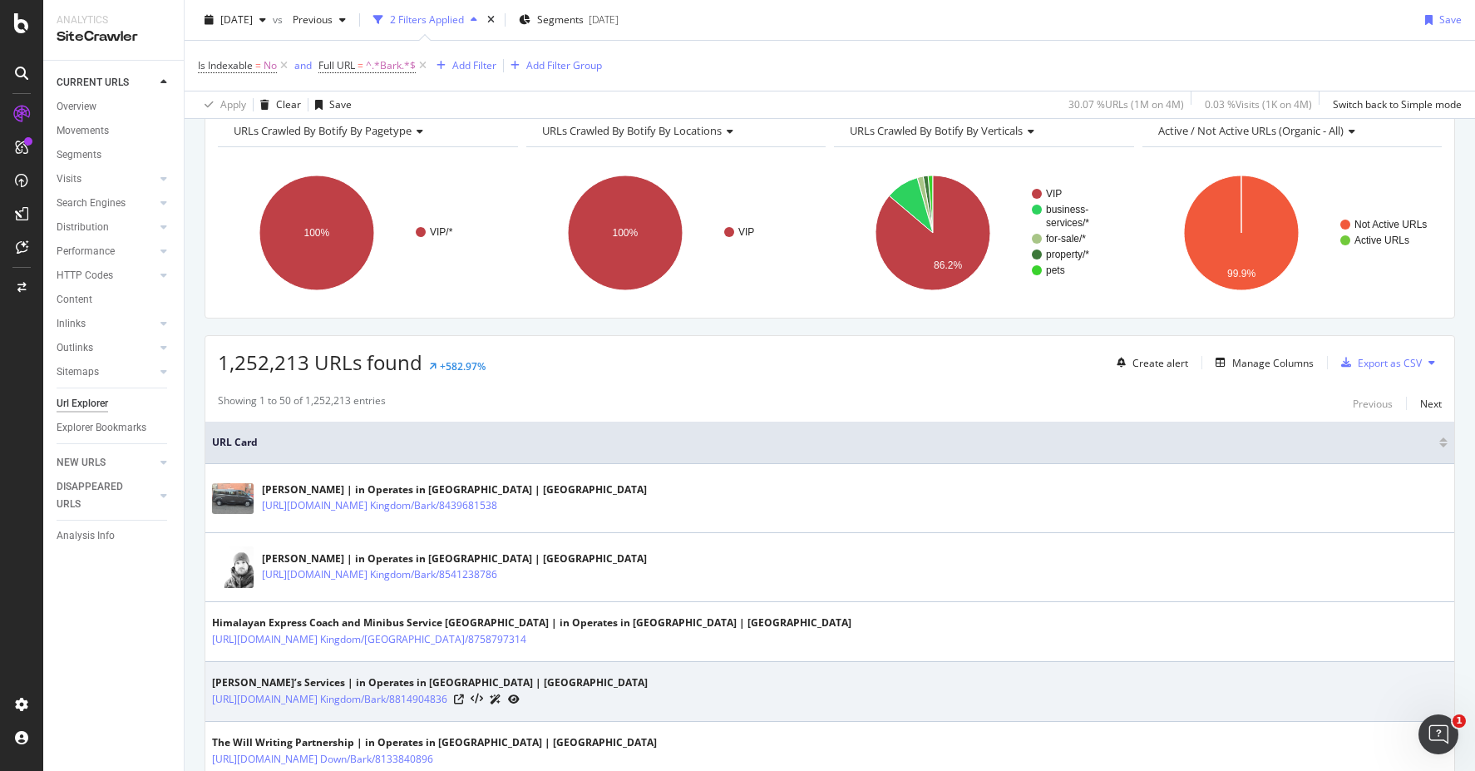
scroll to position [200, 0]
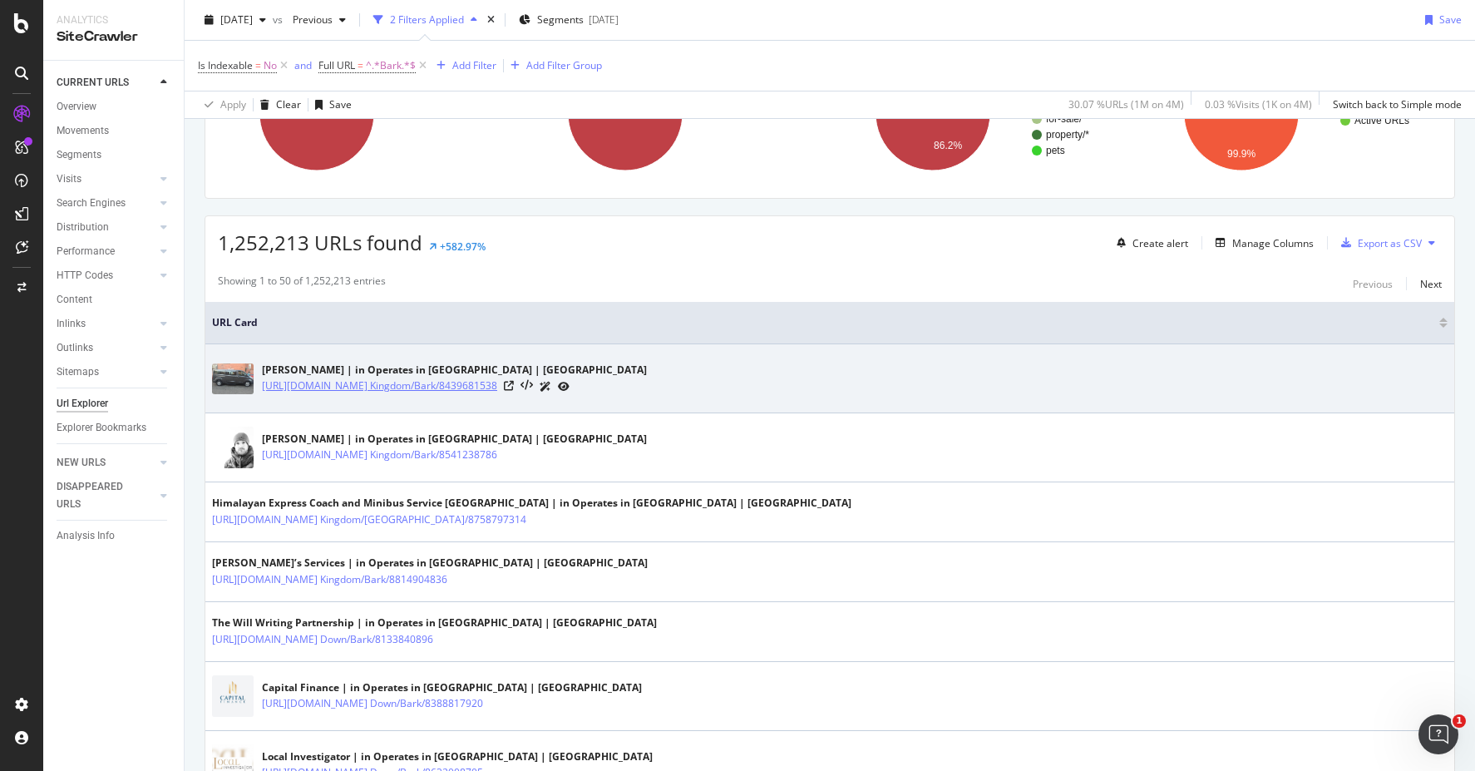
copy link "[URL][DOMAIN_NAME] Kingdom/Bark/8439681538"
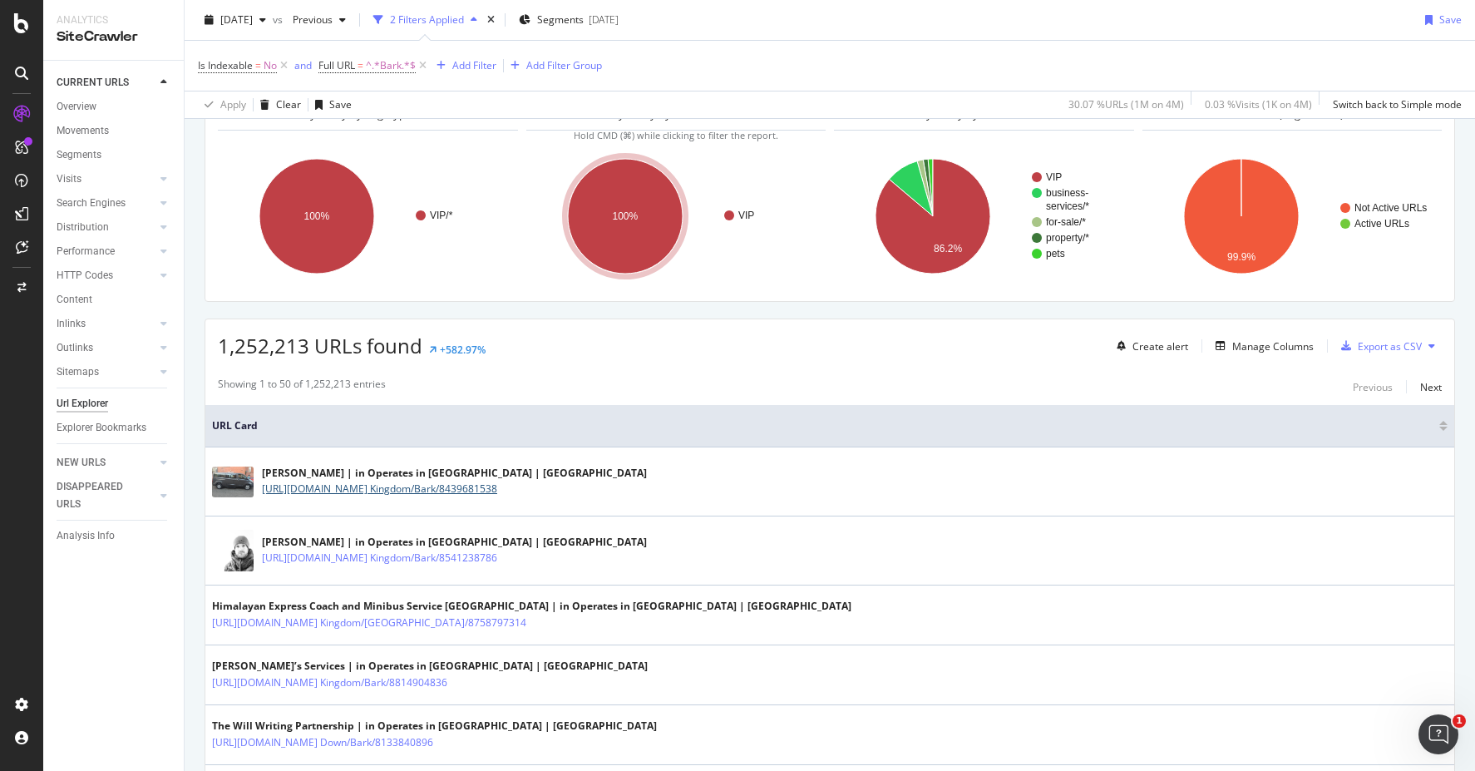
scroll to position [0, 0]
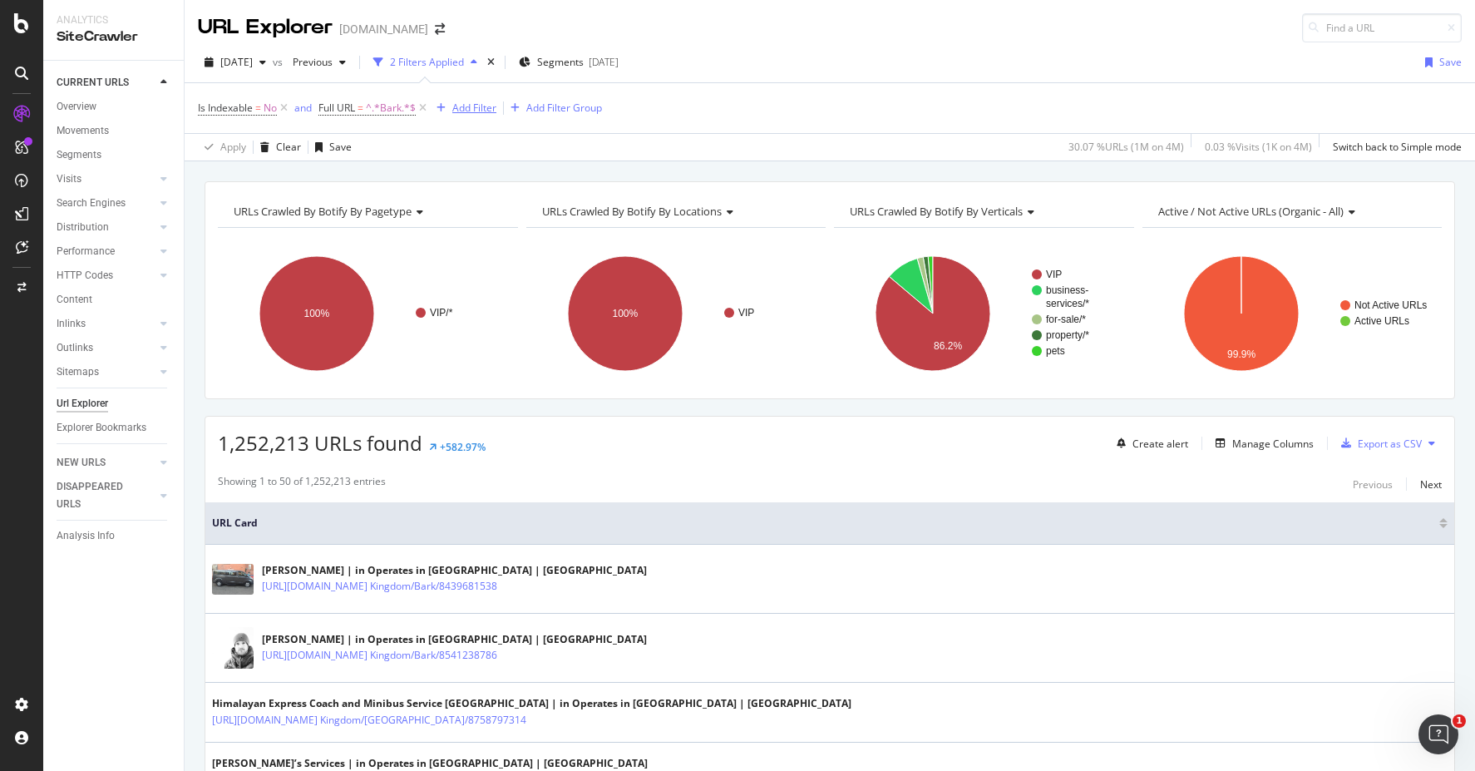
click at [461, 111] on div "Add Filter" at bounding box center [474, 108] width 44 height 14
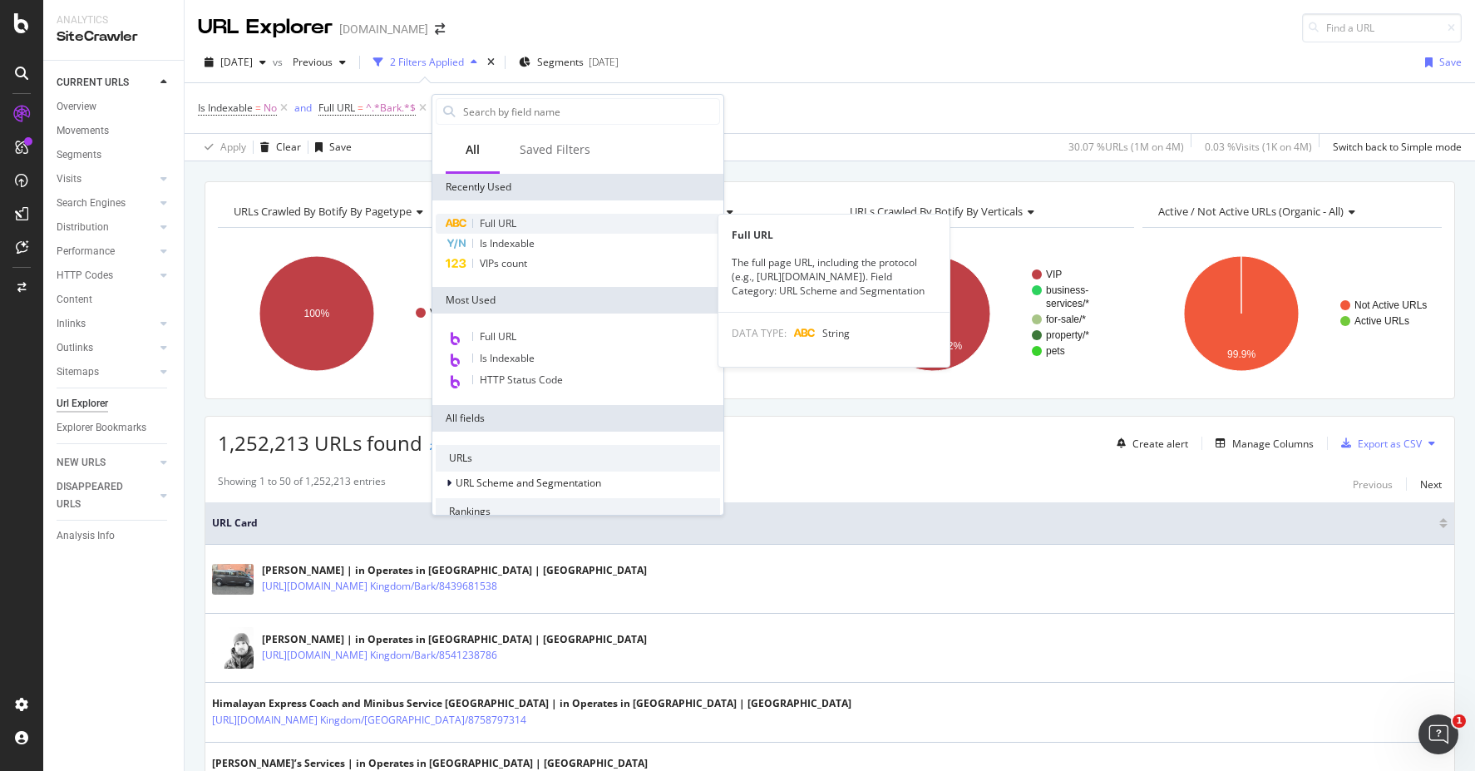
click at [519, 223] on div "Full URL" at bounding box center [578, 224] width 284 height 20
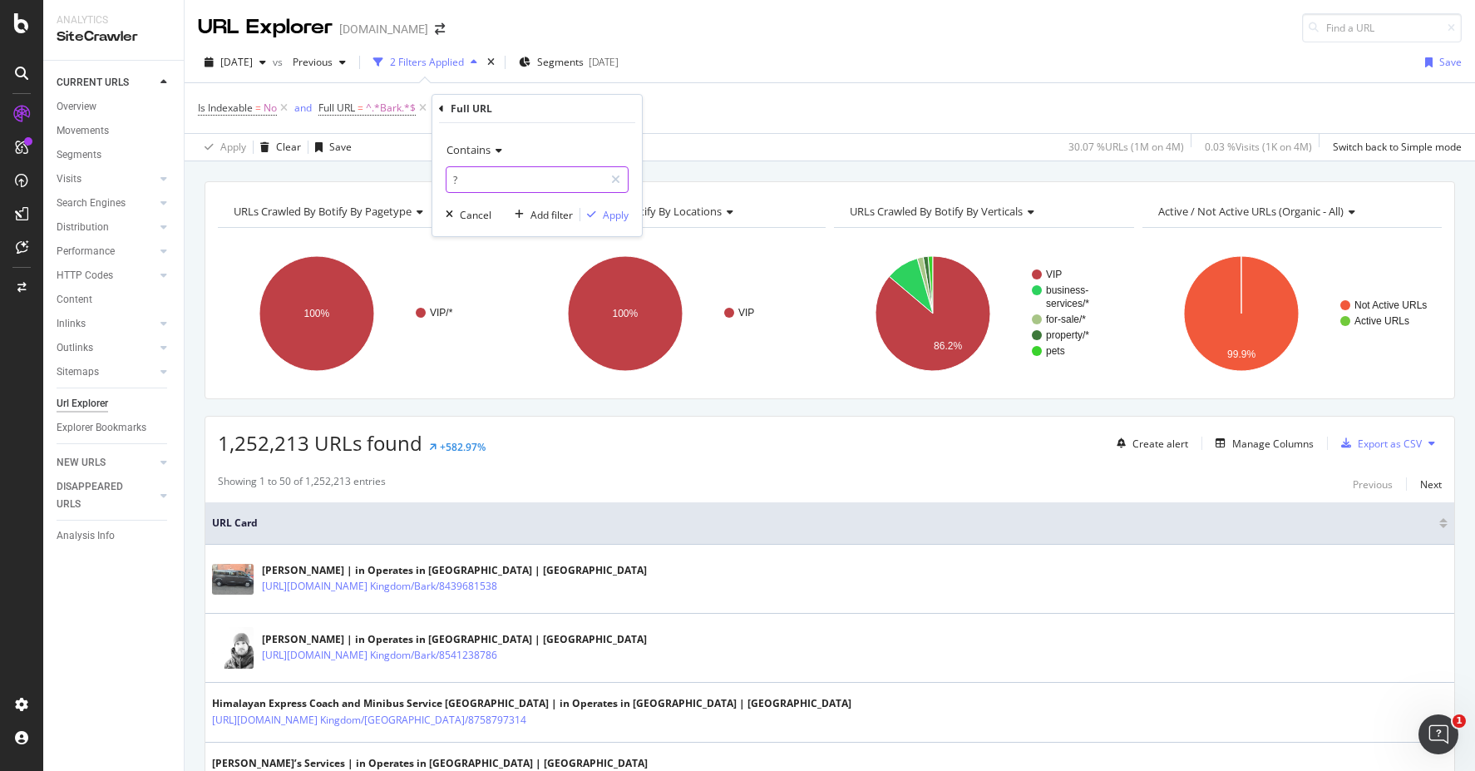
click at [513, 181] on input "?" at bounding box center [524, 179] width 157 height 27
paste input "[URL][DOMAIN_NAME] Kingdom/Bark/8439681538"
type input "8439681538"
click at [603, 216] on div "Apply" at bounding box center [616, 215] width 26 height 14
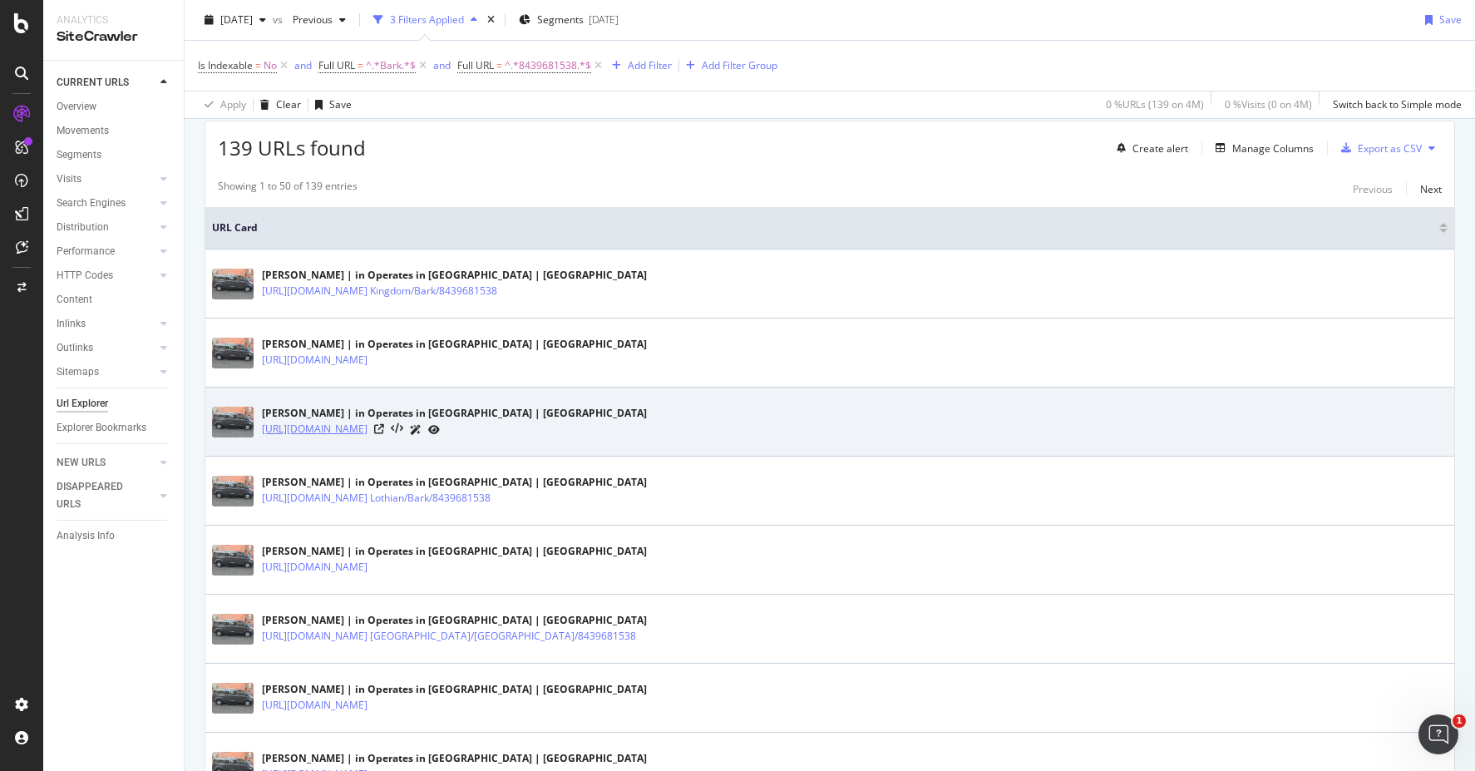
scroll to position [381, 0]
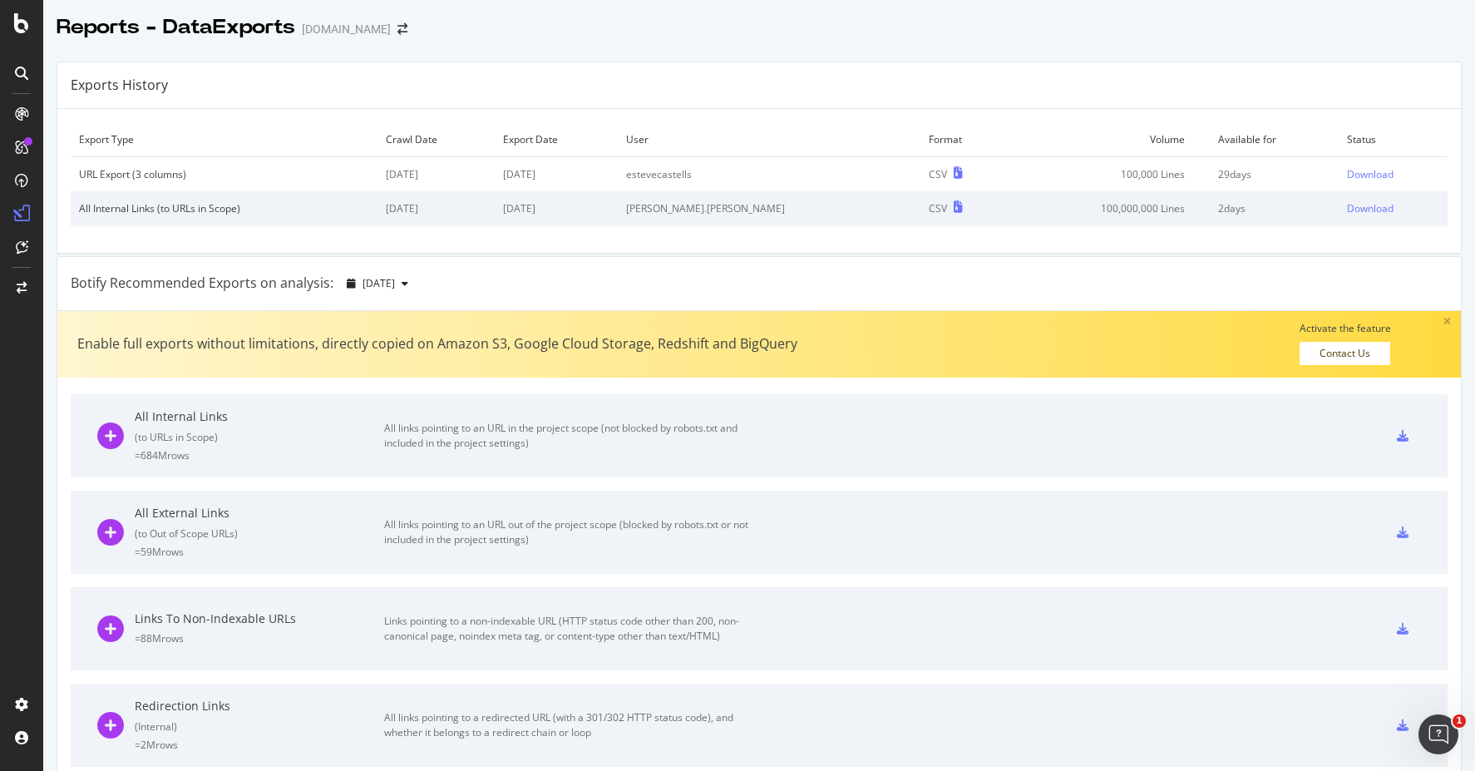
click at [965, 251] on div "Export Type Crawl Date Export Date User Format Volume Available for Status URL …" at bounding box center [758, 180] width 1403 height 143
